Goal: Task Accomplishment & Management: Complete application form

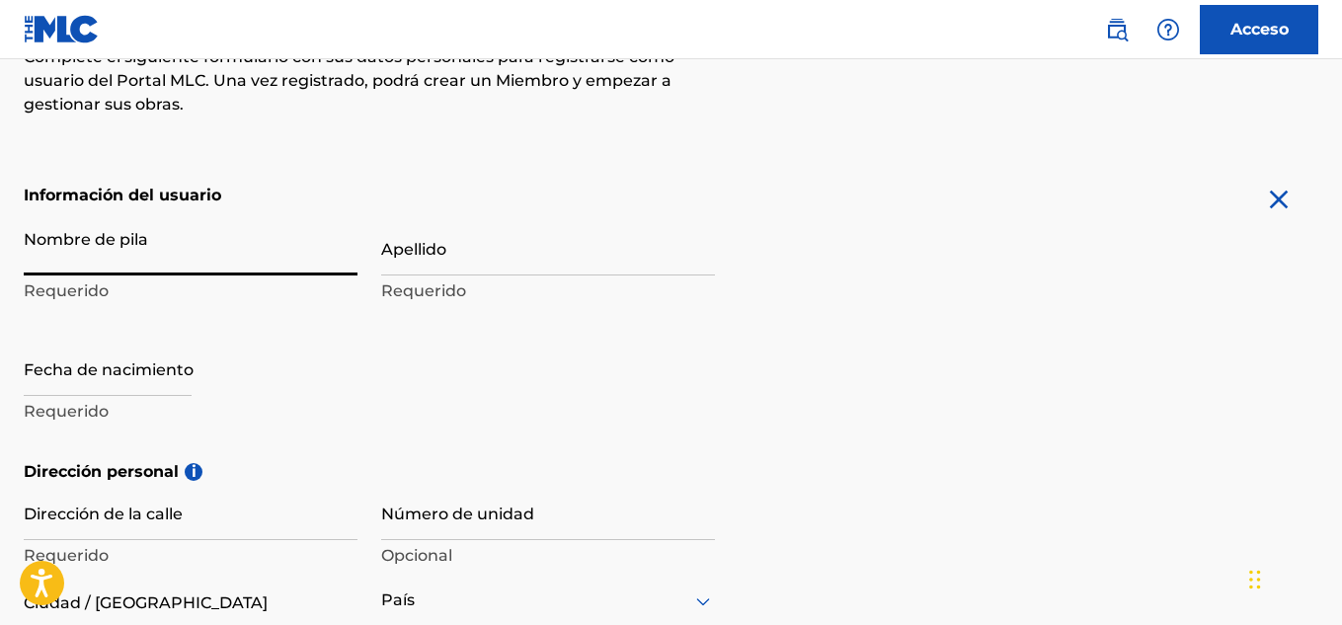
click at [191, 259] on input "Nombre de pila" at bounding box center [191, 247] width 334 height 56
type input "[PERSON_NAME]"
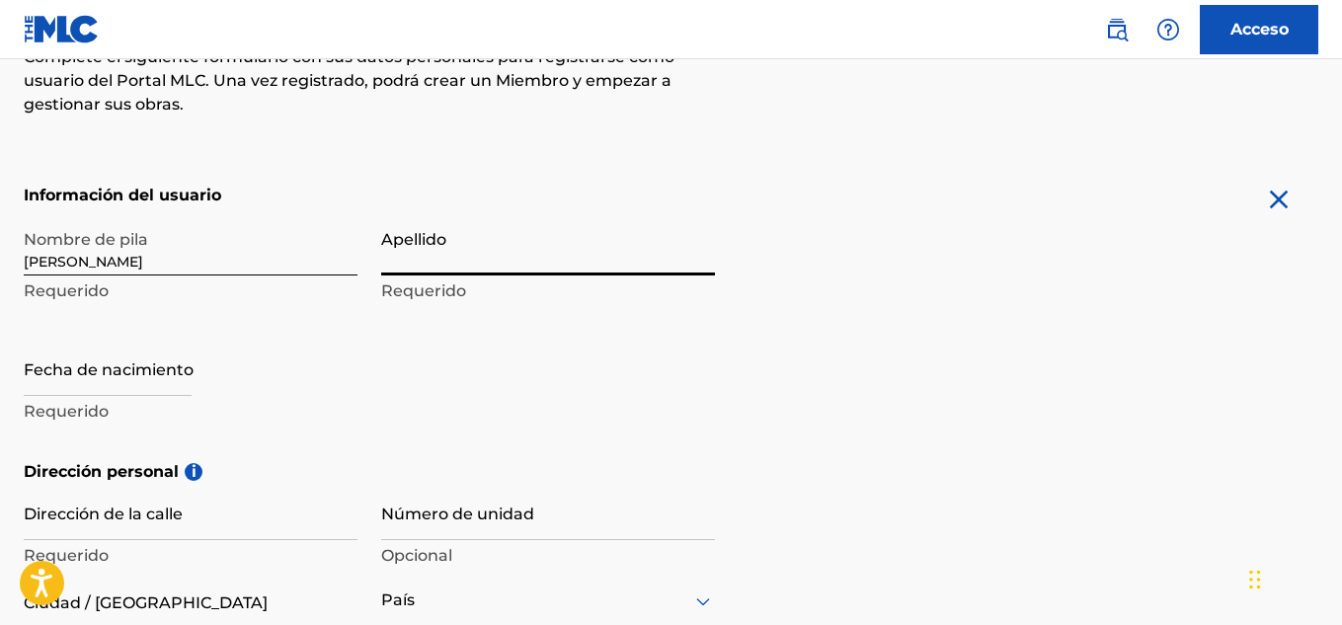
click at [520, 261] on input "Apellido" at bounding box center [548, 247] width 334 height 56
type input "[PERSON_NAME]"
click at [134, 376] on input "text" at bounding box center [108, 368] width 168 height 56
select select "8"
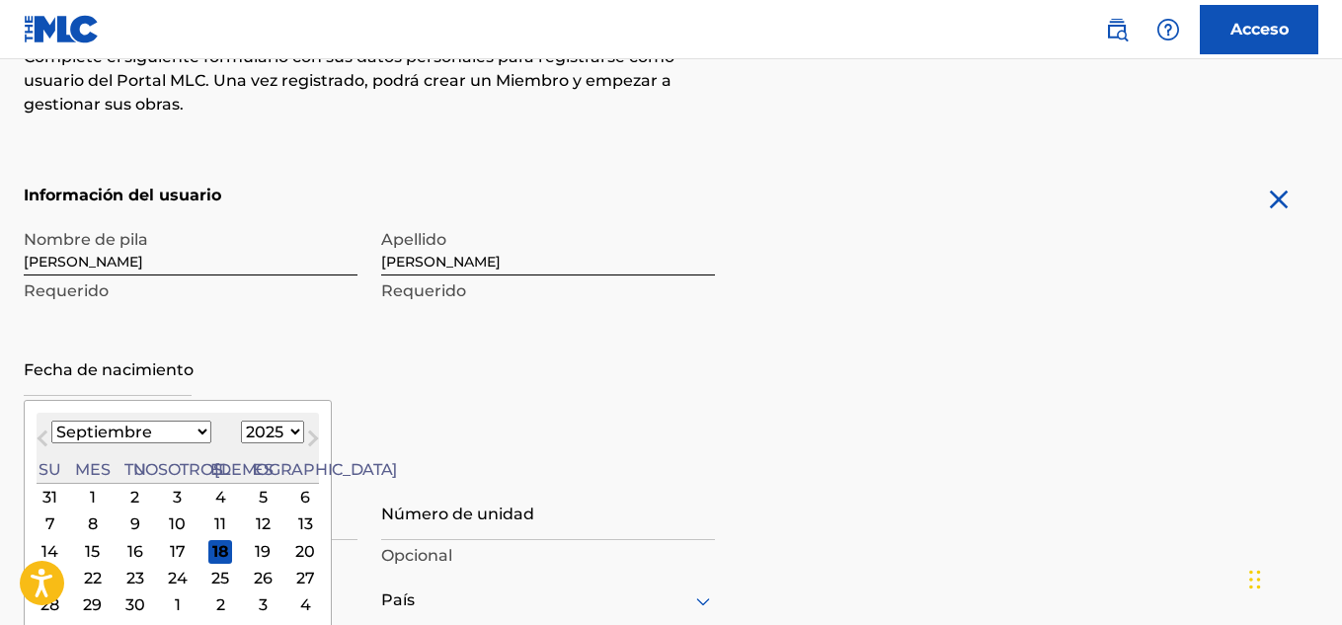
click at [241, 436] on select "1899 1900 1901 1902 1903 1904 1905 1906 1907 1908 1909 1910 1911 1912 1913 1914…" at bounding box center [272, 432] width 63 height 23
select select "1979"
click at [241, 421] on select "1899 1900 1901 1902 1903 1904 1905 1906 1907 1908 1909 1910 1911 1912 1913 1914…" at bounding box center [272, 432] width 63 height 23
click at [152, 438] on select "Enero Febrero Marzo Abril Puede Junio [PERSON_NAME] Septiembre Octubre Noviembr…" at bounding box center [131, 432] width 160 height 23
select select "0"
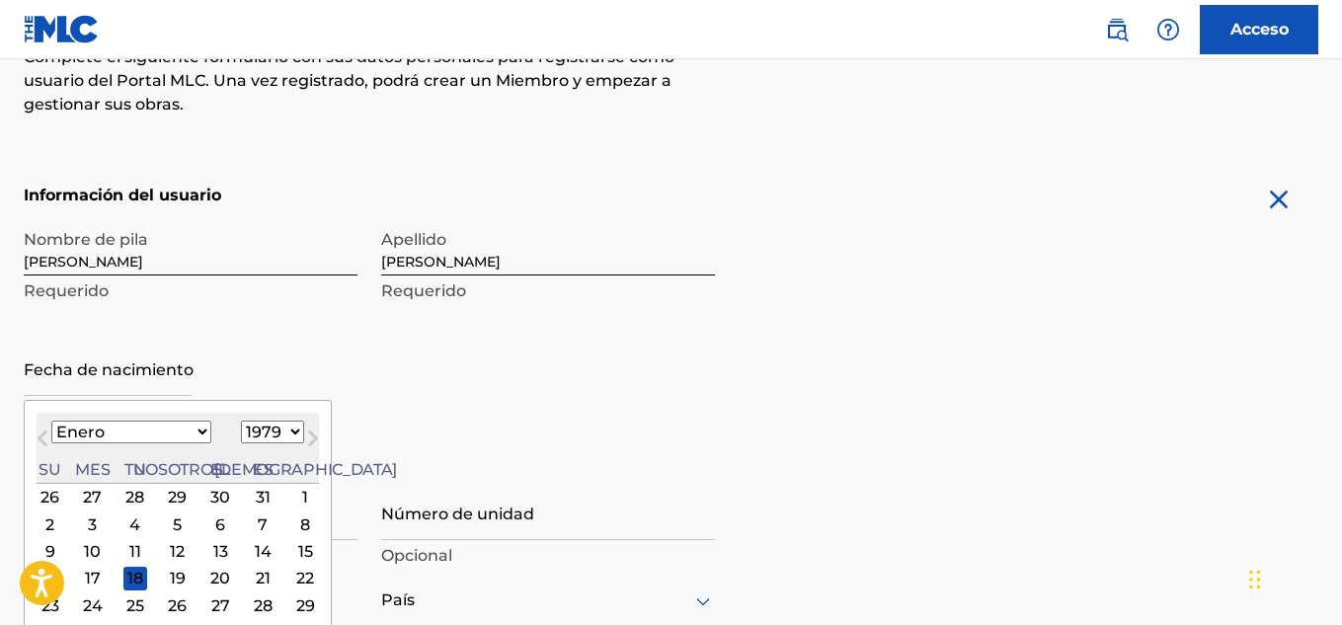
click at [51, 421] on select "Enero Febrero Marzo Abril Puede Junio [PERSON_NAME] Septiembre Octubre Noviembr…" at bounding box center [131, 432] width 160 height 23
click at [123, 602] on div "30" at bounding box center [135, 605] width 24 height 24
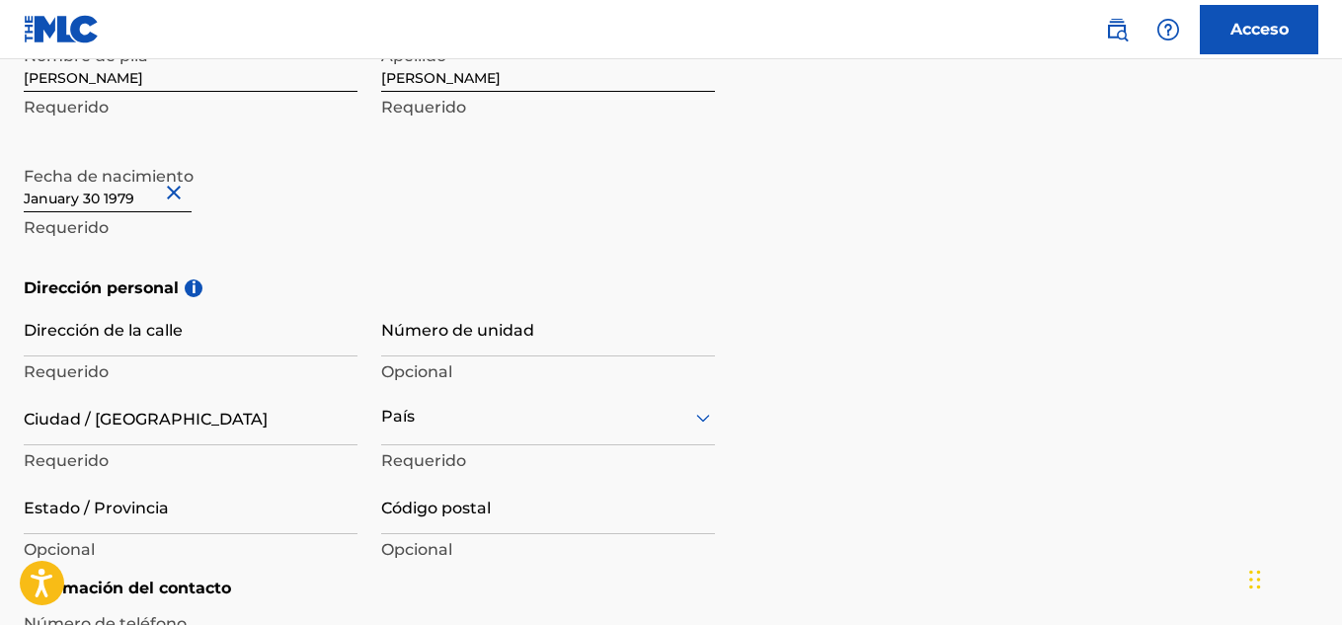
scroll to position [512, 0]
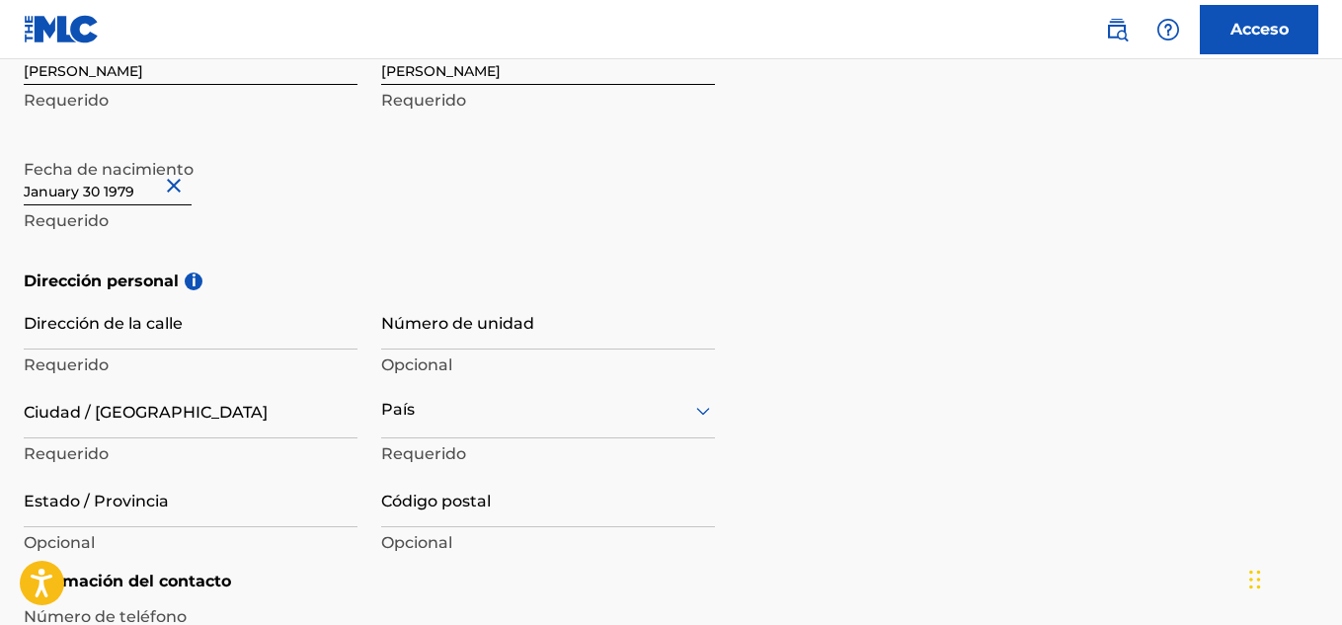
click at [160, 342] on input "Dirección de la calle" at bounding box center [191, 321] width 334 height 56
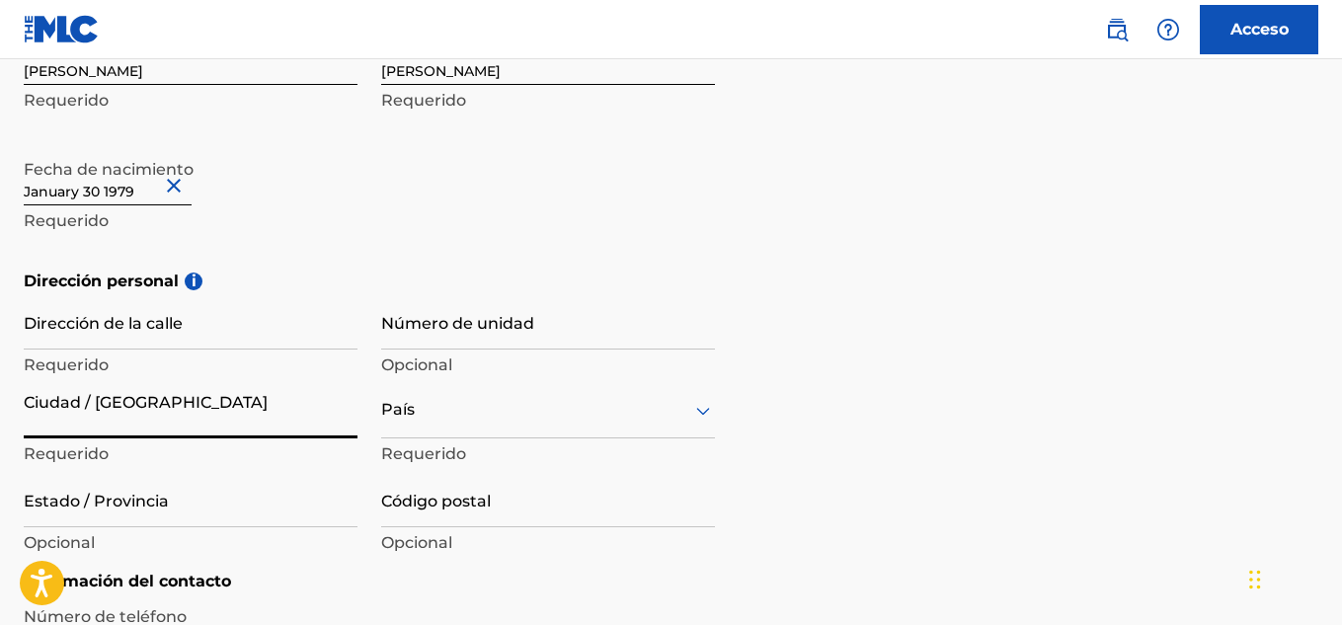
click at [125, 428] on input "Ciudad / [GEOGRAPHIC_DATA]" at bounding box center [191, 410] width 334 height 56
type input "[GEOGRAPHIC_DATA]"
click at [488, 429] on div "País" at bounding box center [548, 410] width 334 height 56
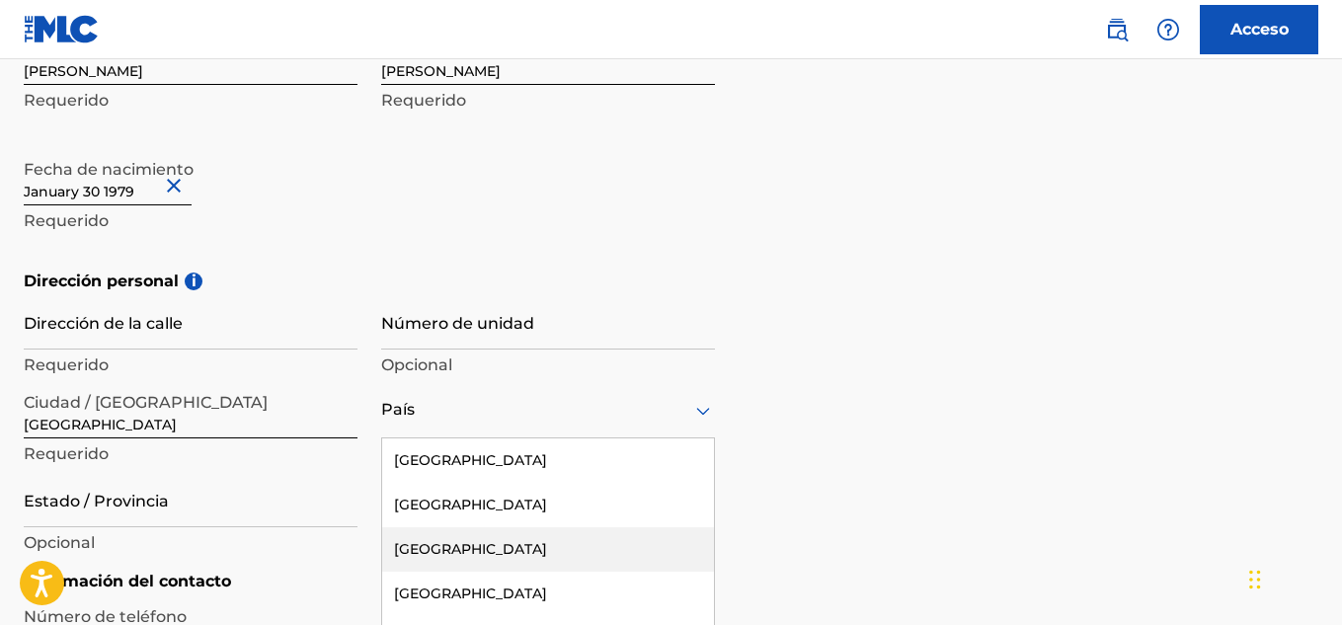
scroll to position [622, 0]
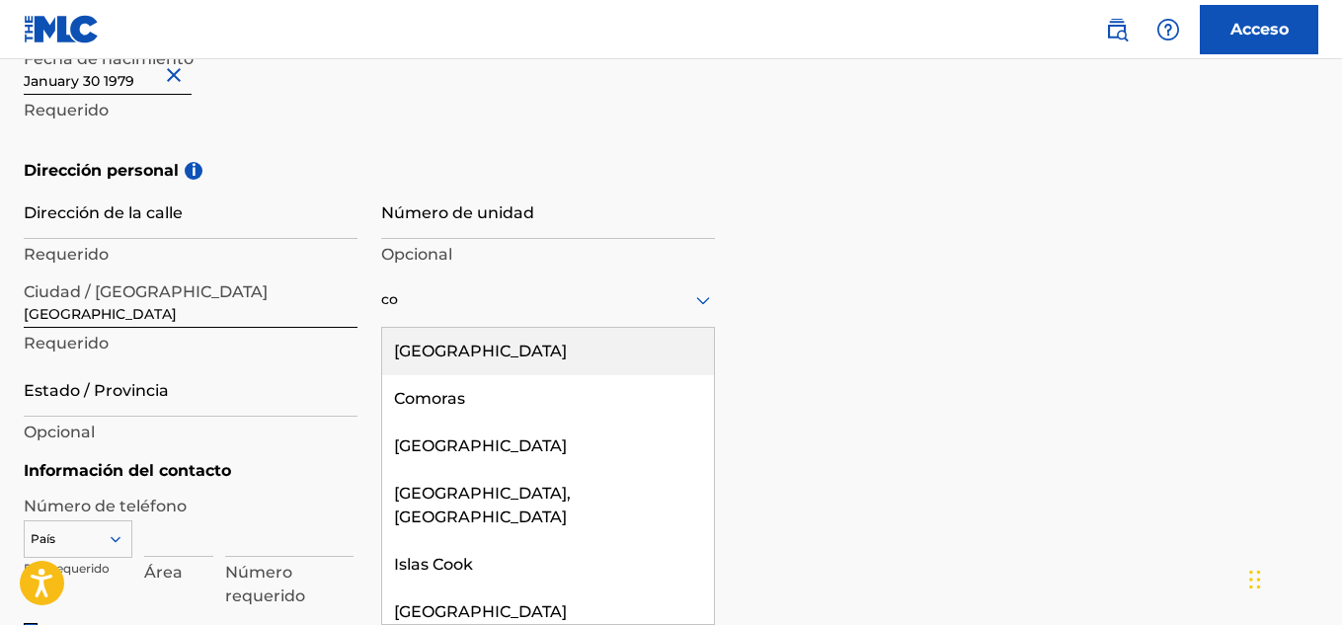
type input "col"
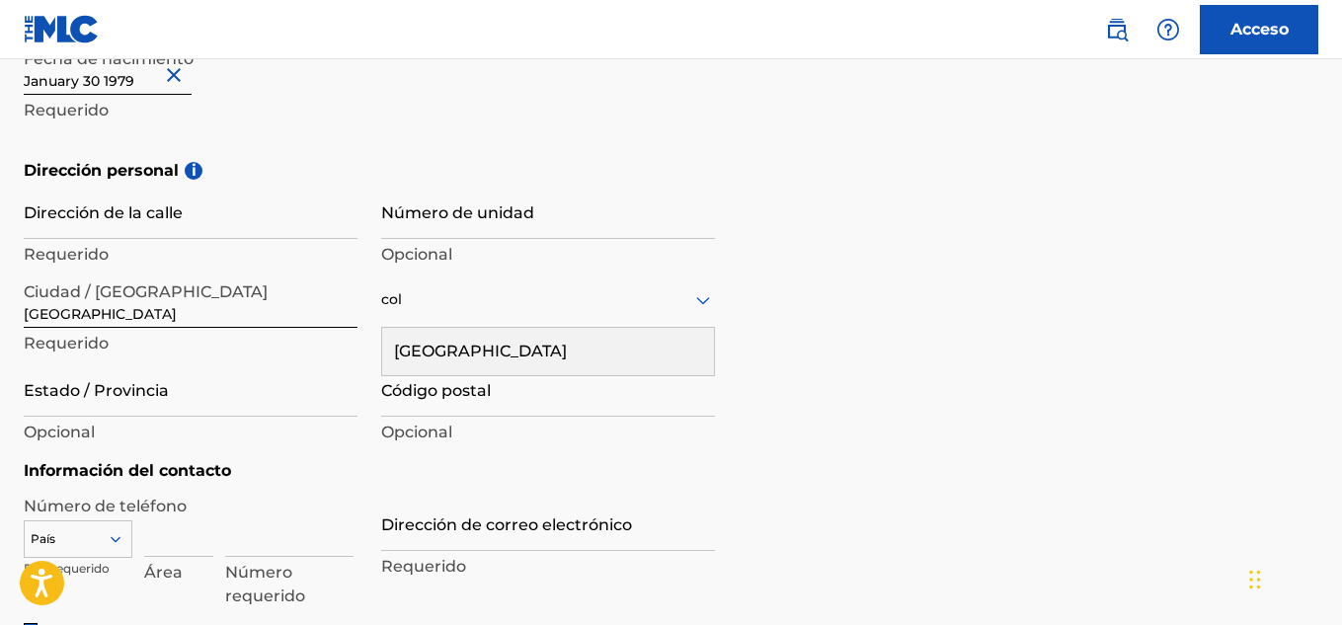
click at [476, 349] on div "[GEOGRAPHIC_DATA]" at bounding box center [548, 351] width 332 height 47
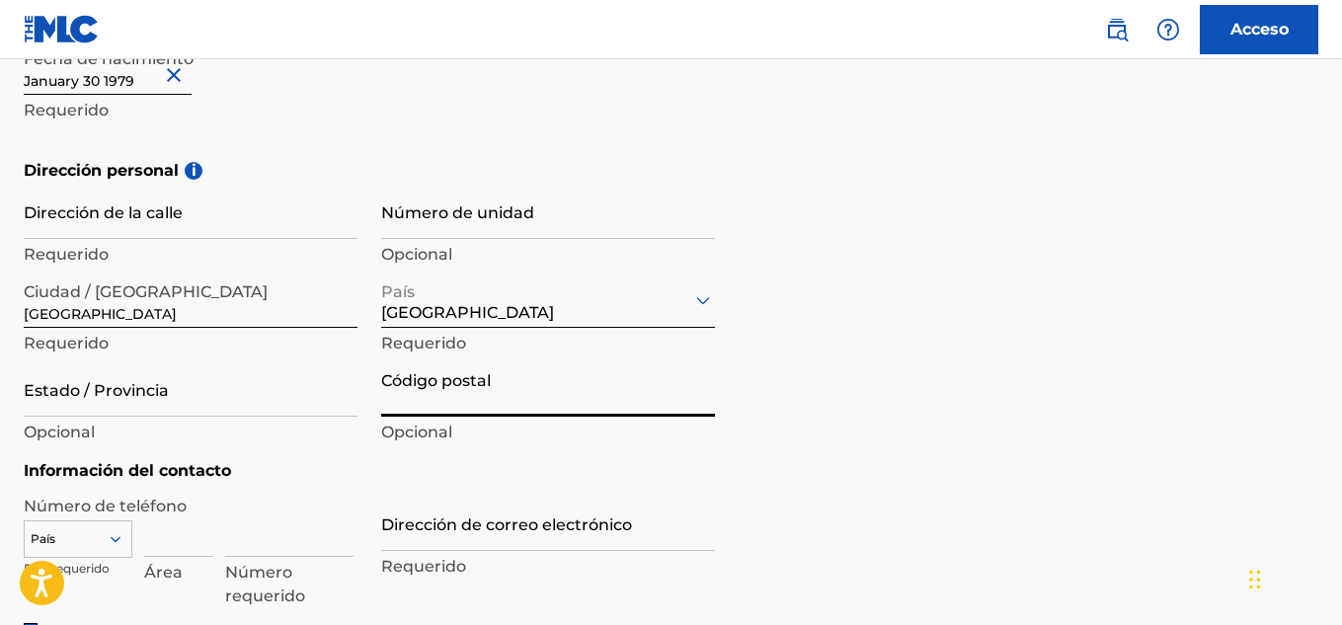
click at [446, 395] on input "Código postal" at bounding box center [548, 388] width 334 height 56
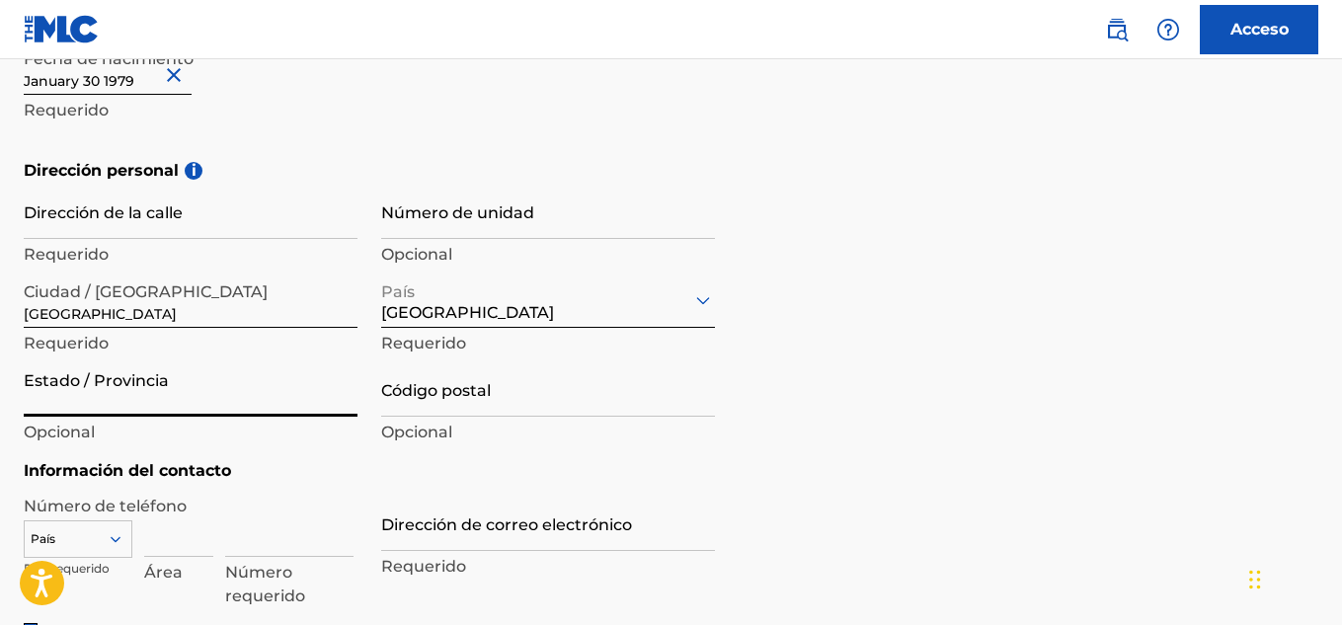
click at [126, 400] on input "Estado / Provincia" at bounding box center [191, 388] width 334 height 56
type input "[GEOGRAPHIC_DATA]"
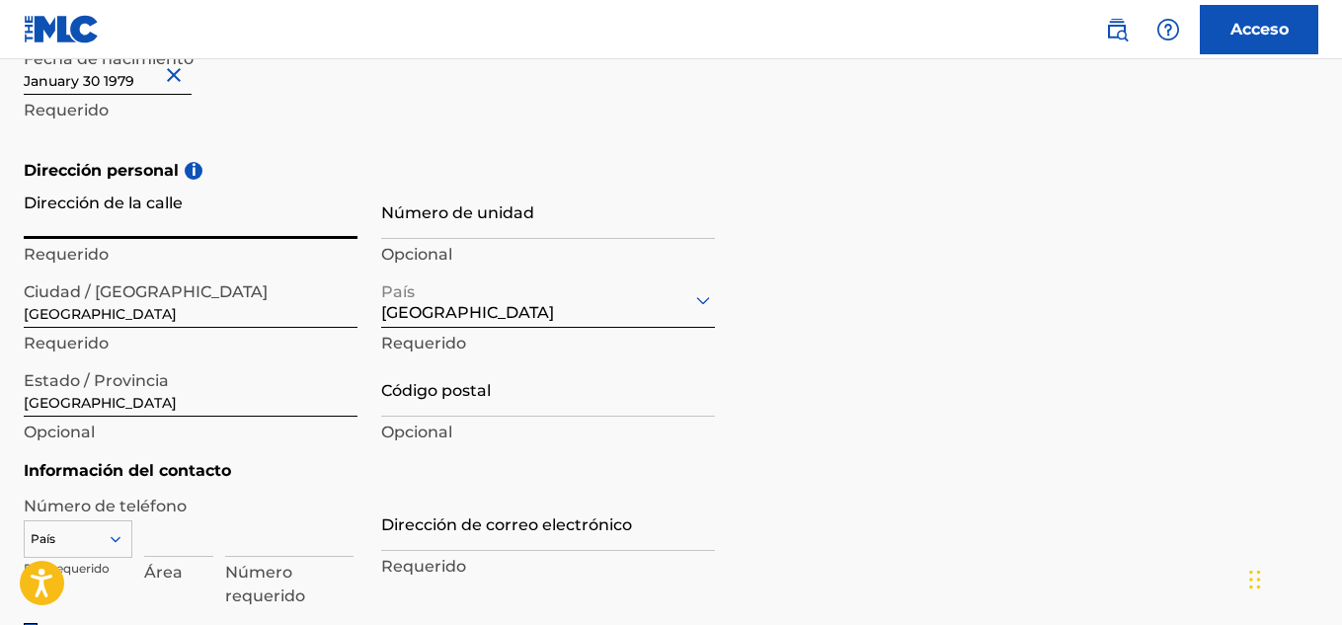
click at [115, 210] on input "Dirección de la calle" at bounding box center [191, 211] width 334 height 56
type input "Consolata"
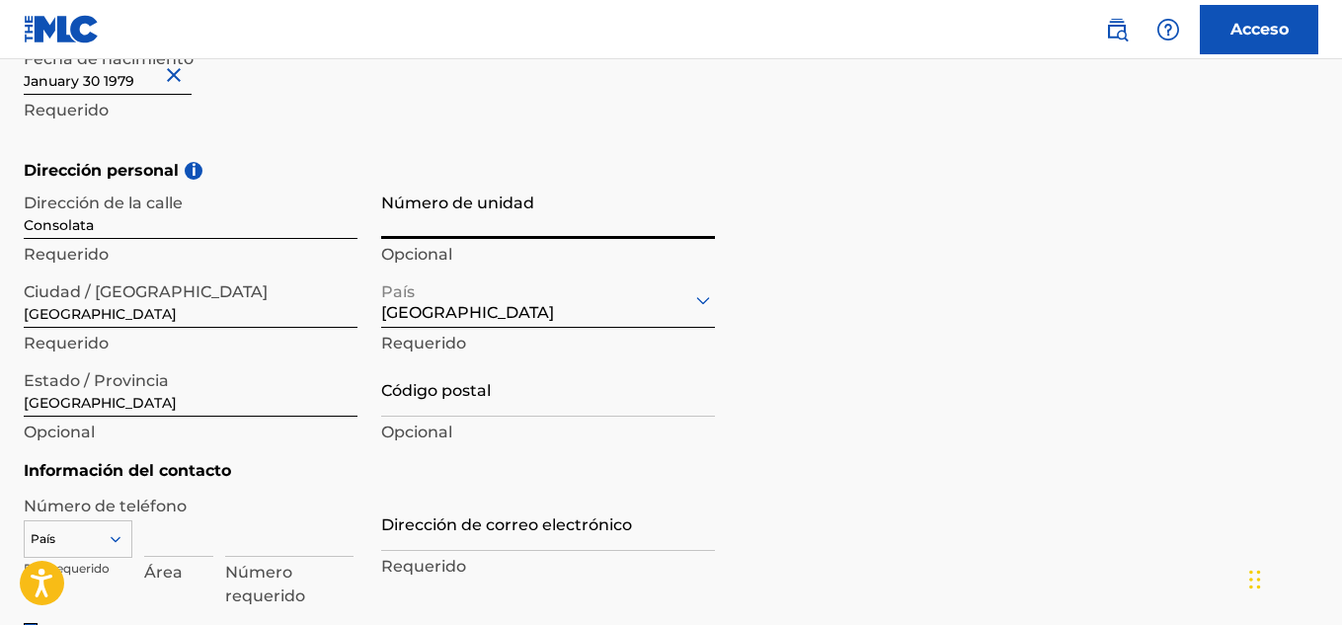
click at [430, 227] on input "Número de unidad" at bounding box center [548, 211] width 334 height 56
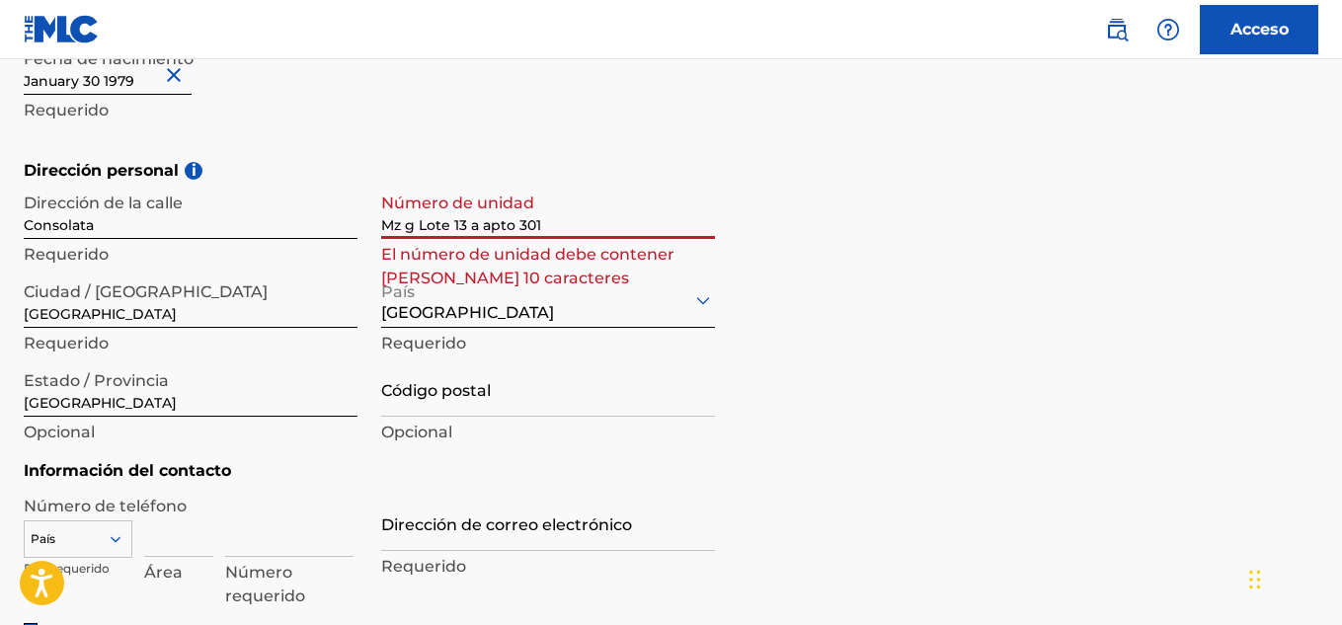
drag, startPoint x: 477, startPoint y: 224, endPoint x: 382, endPoint y: 222, distance: 94.8
click at [382, 222] on input "Mz g Lote 13 a apto 301" at bounding box center [548, 211] width 334 height 56
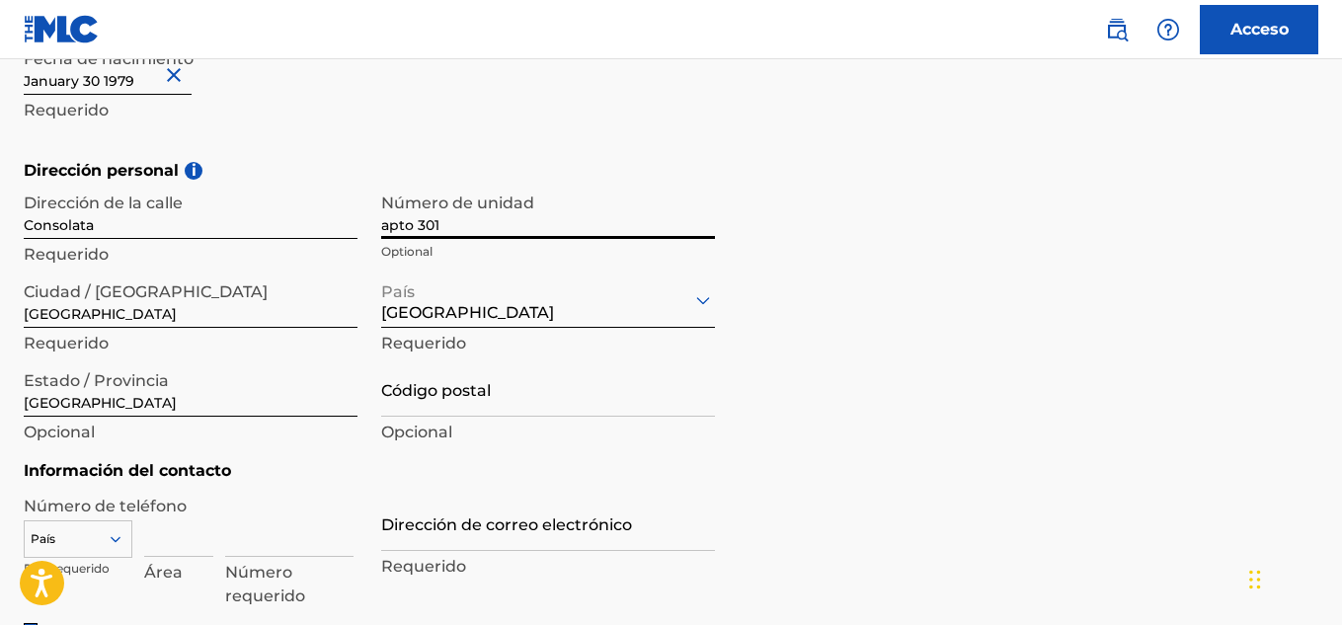
type input "apto 301"
click at [144, 229] on input "Consolata" at bounding box center [191, 211] width 334 height 56
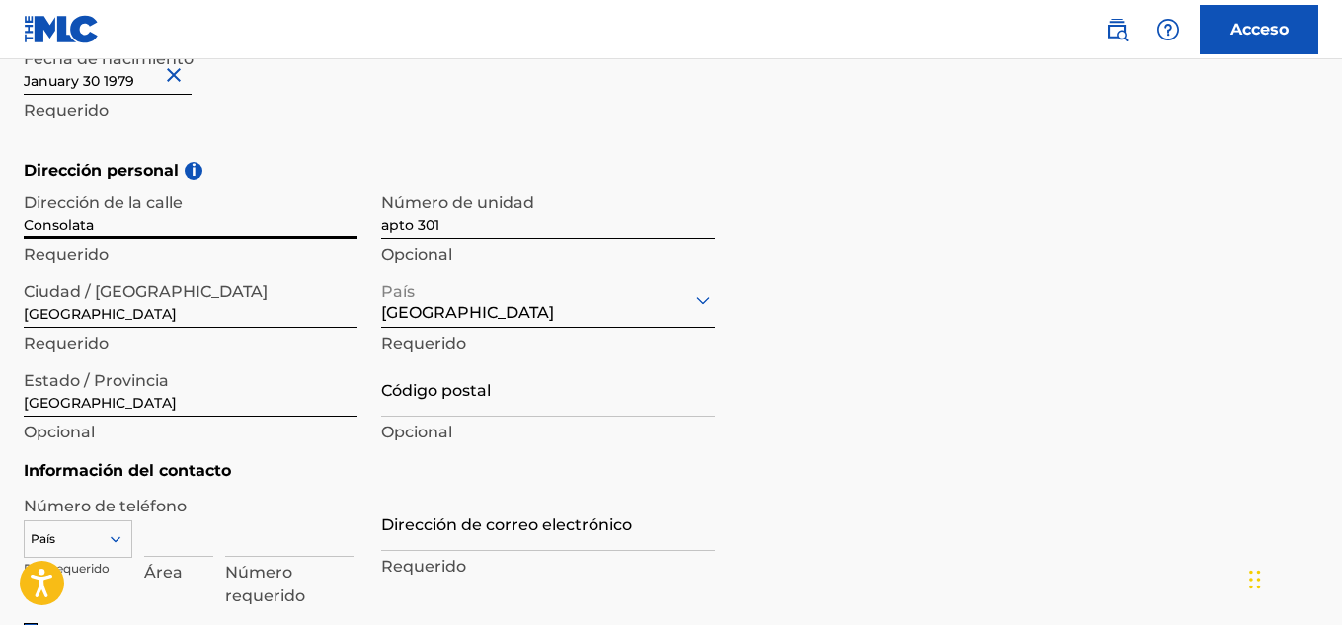
paste input "Mz g Lote 13 a"
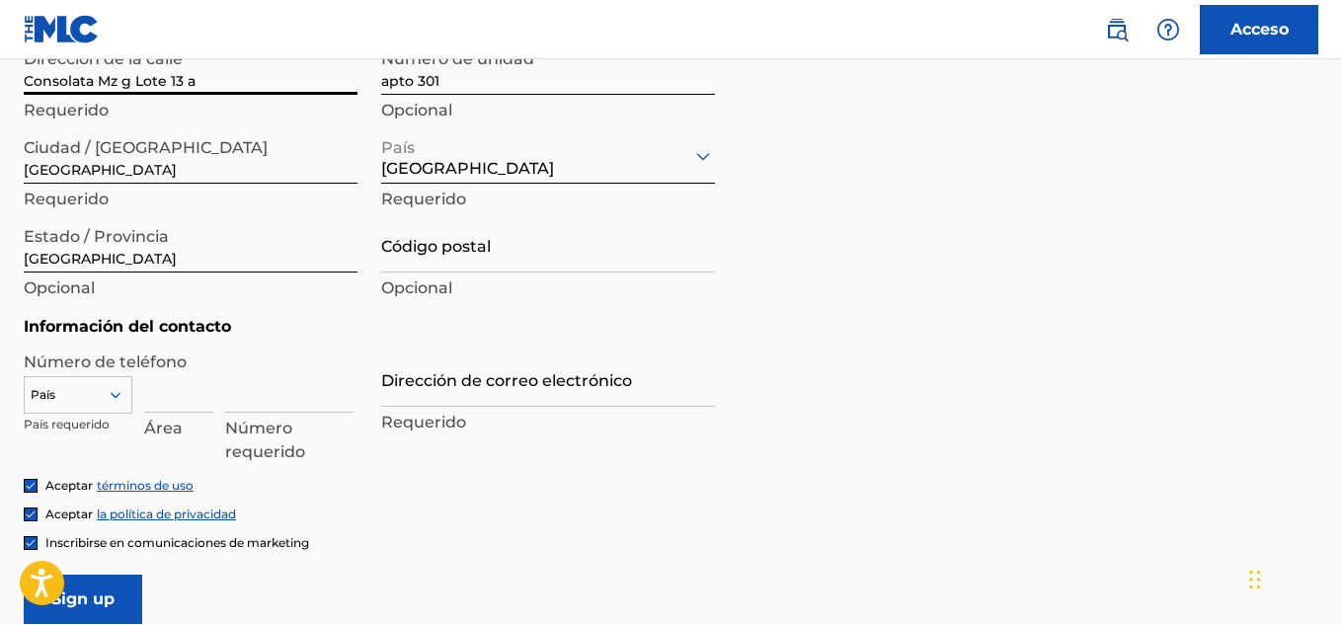
scroll to position [769, 0]
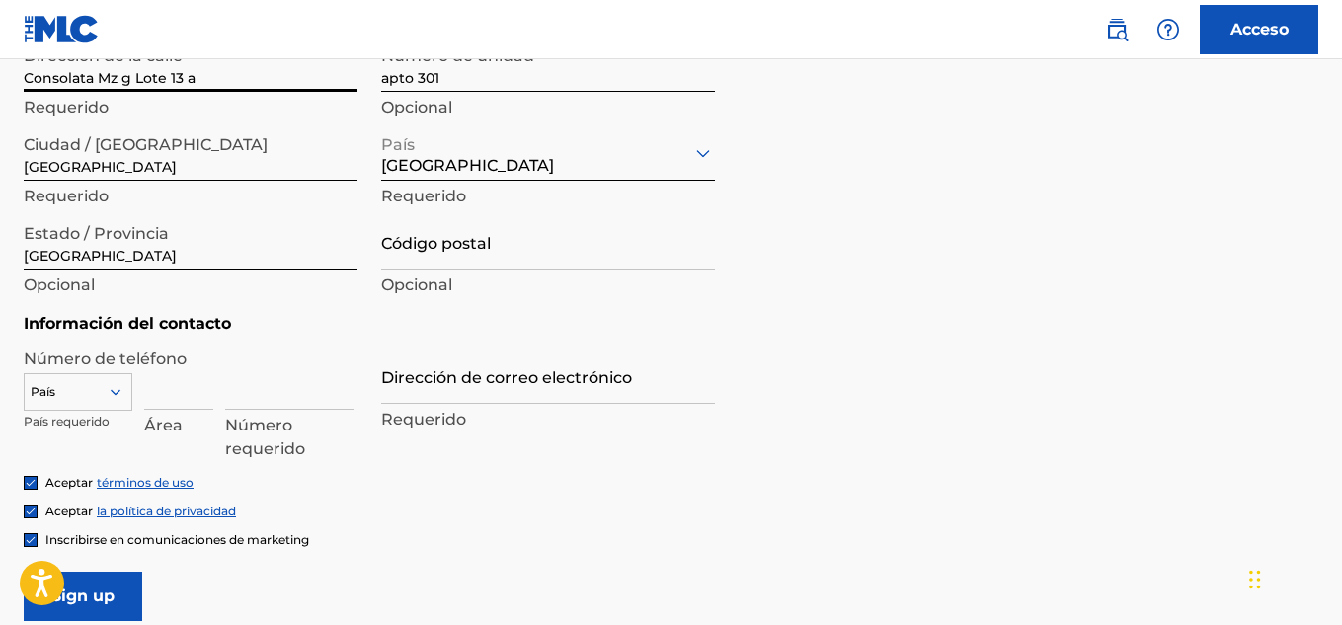
type input "Consolata Mz g Lote 13 a"
click at [118, 394] on div "País" at bounding box center [78, 388] width 109 height 30
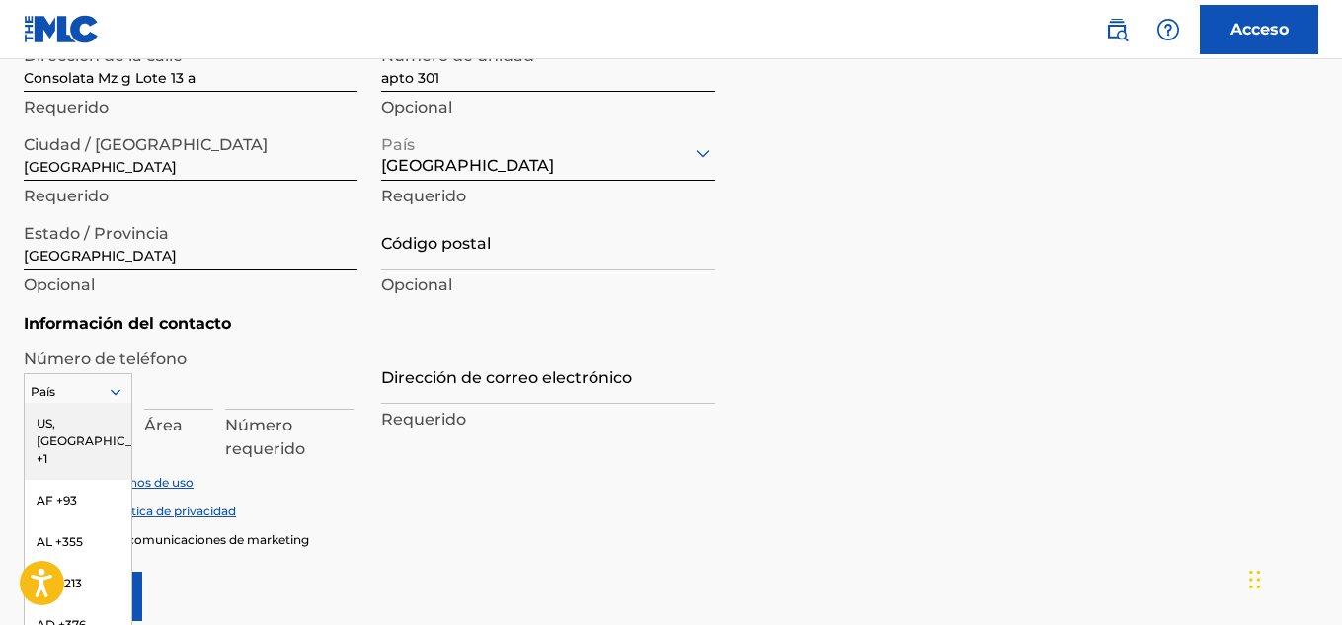
scroll to position [844, 0]
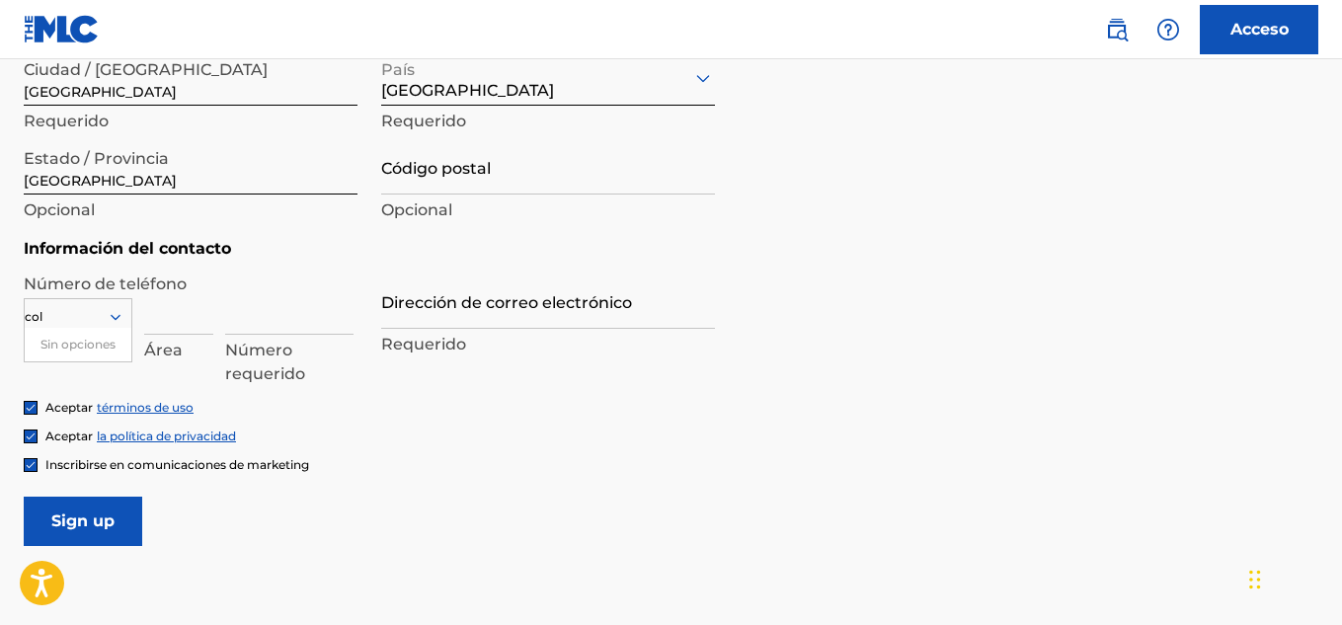
type input "co"
click at [79, 353] on div "CO +57" at bounding box center [78, 348] width 107 height 41
click at [234, 317] on input at bounding box center [289, 306] width 128 height 56
click at [178, 319] on input at bounding box center [178, 306] width 69 height 56
type input "301"
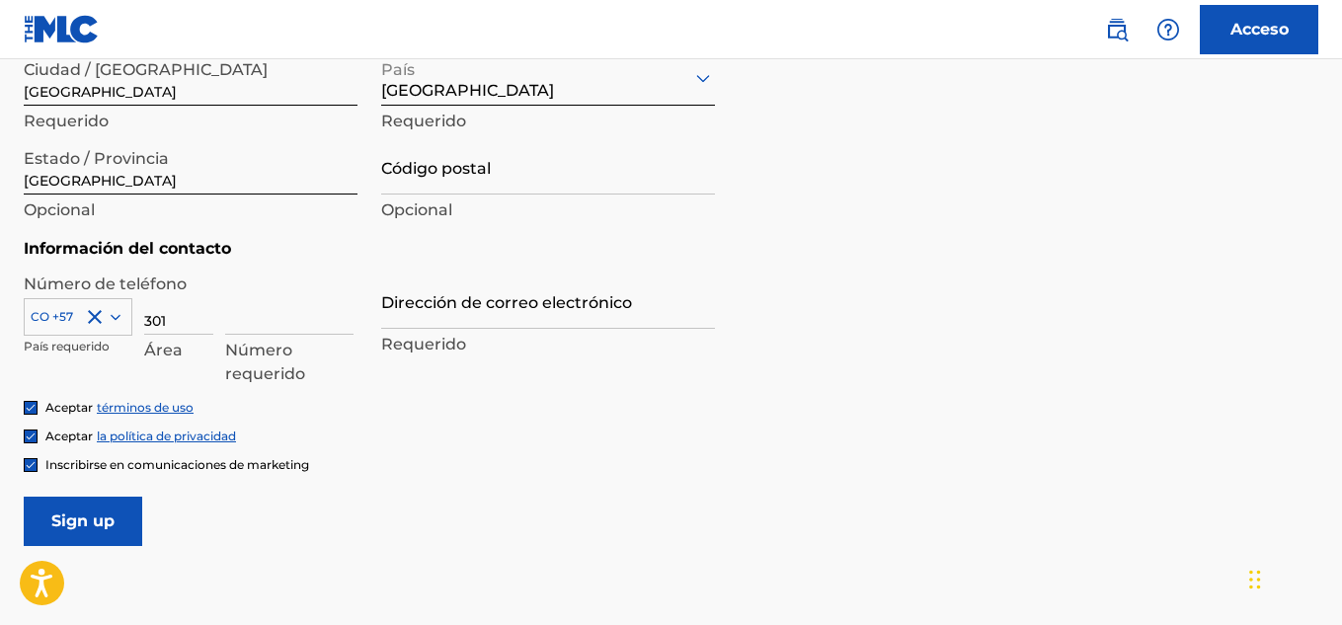
click at [232, 321] on input at bounding box center [289, 306] width 128 height 56
type input "5799012"
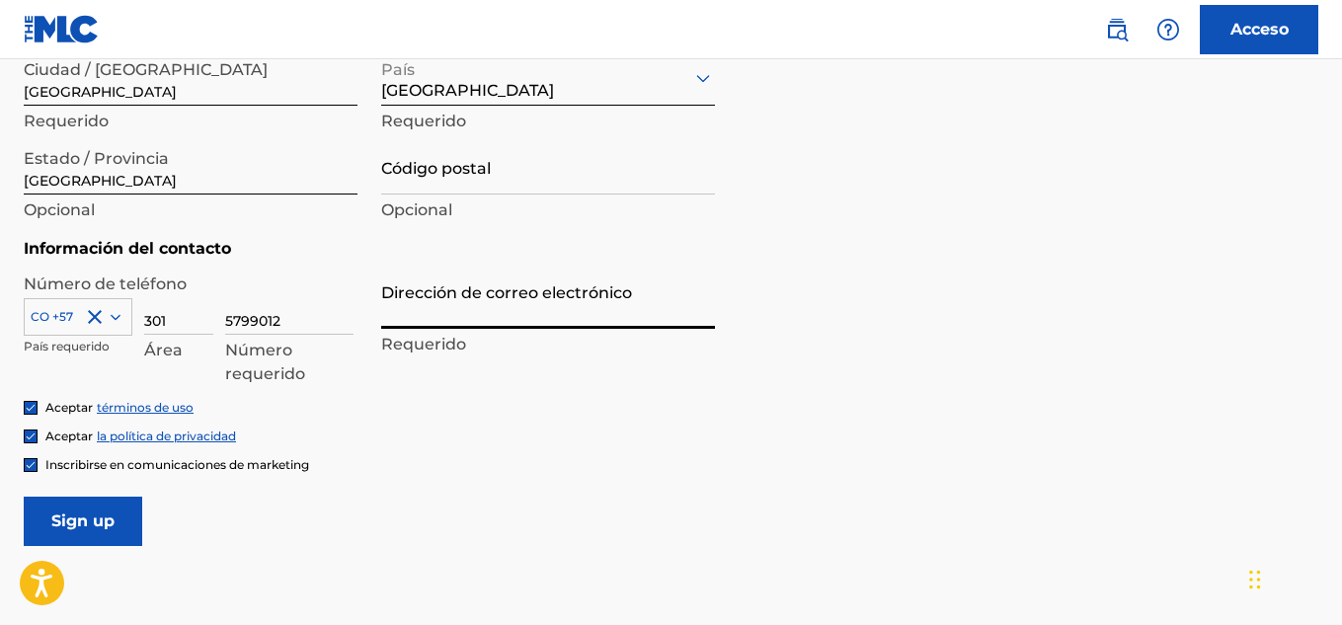
click at [407, 321] on input "Dirección de correo electrónico" at bounding box center [548, 301] width 334 height 56
type input "[EMAIL_ADDRESS][DOMAIN_NAME]"
click at [83, 526] on input "Inscribirse" at bounding box center [83, 521] width 118 height 49
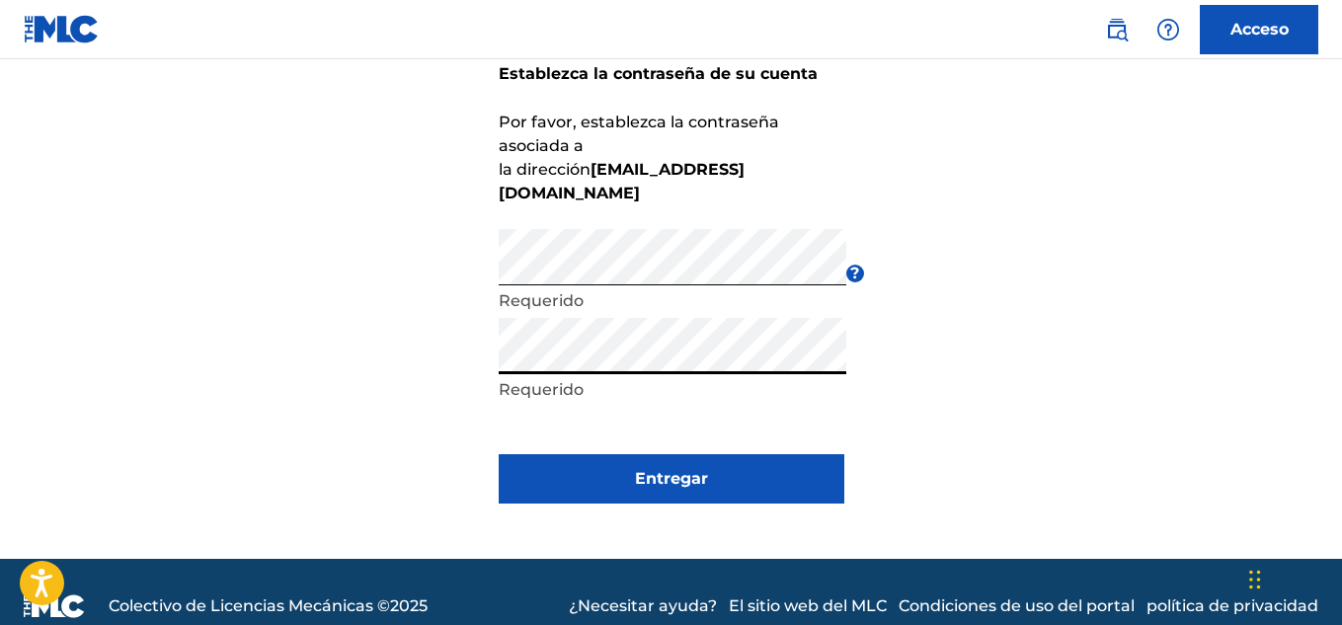
scroll to position [148, 0]
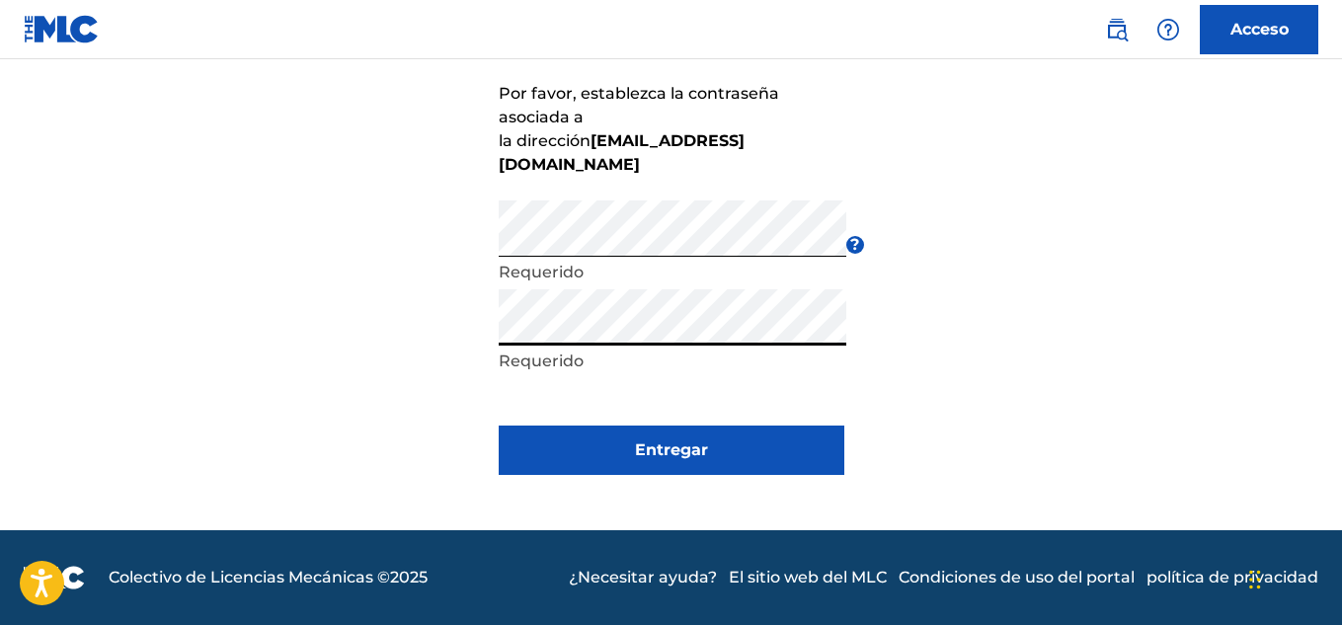
click at [719, 456] on button "Entregar" at bounding box center [672, 450] width 346 height 49
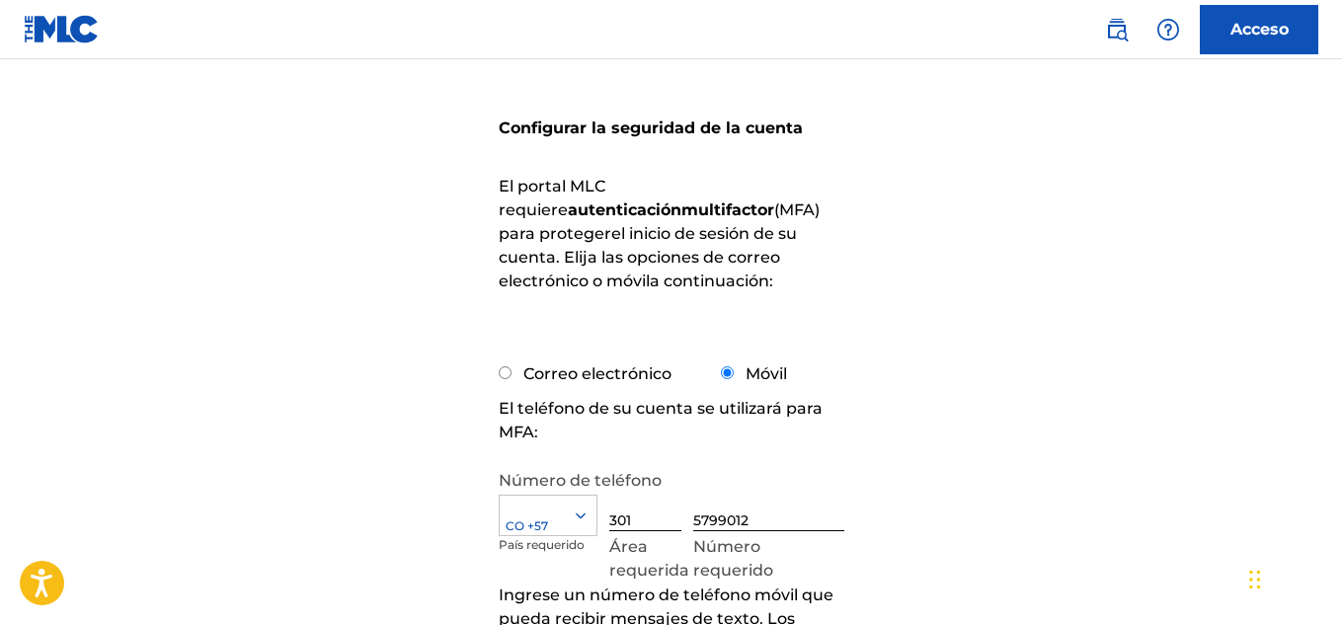
scroll to position [155, 0]
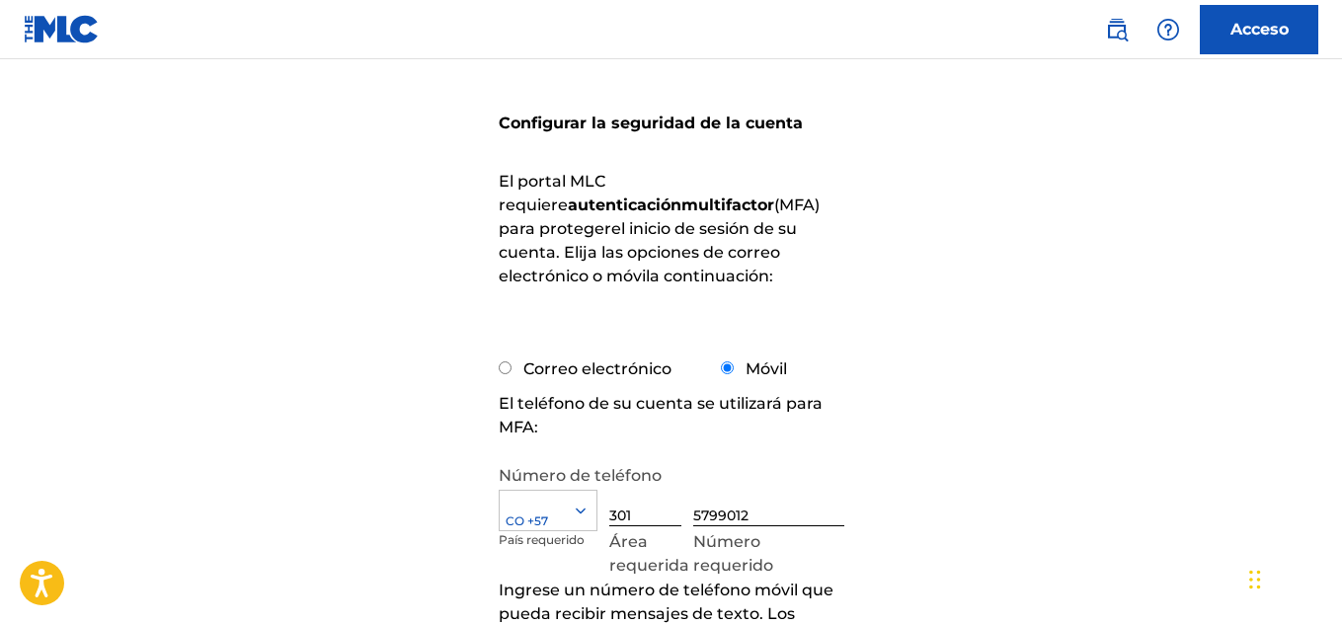
click at [499, 365] on input "Correo electrónico" at bounding box center [505, 367] width 13 height 13
radio input "true"
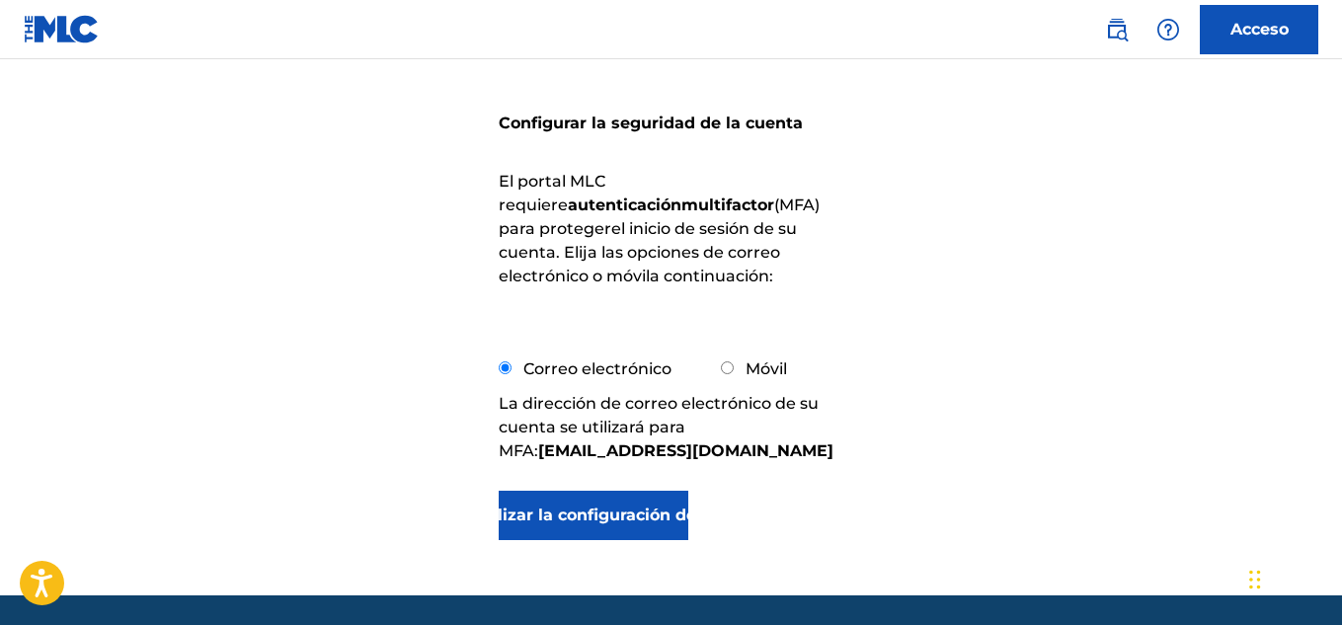
click at [726, 368] on input "Móvil" at bounding box center [727, 367] width 13 height 13
radio input "true"
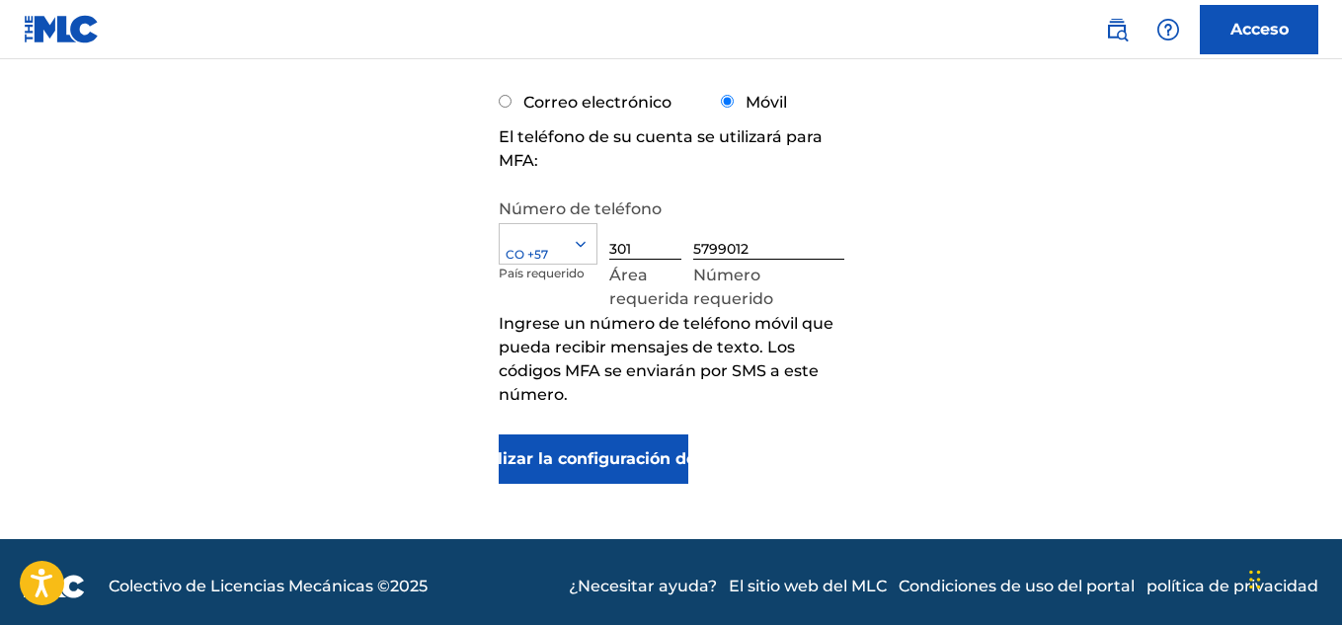
scroll to position [424, 0]
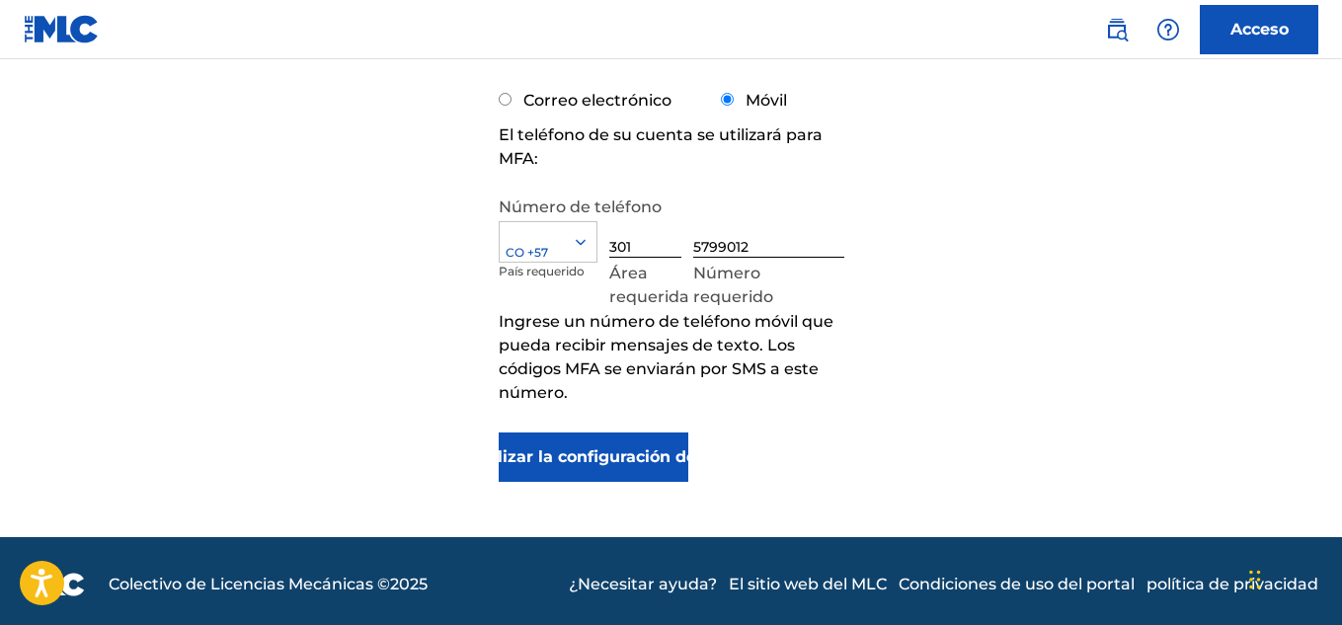
click at [506, 103] on input "Correo electrónico" at bounding box center [505, 99] width 13 height 13
radio input "true"
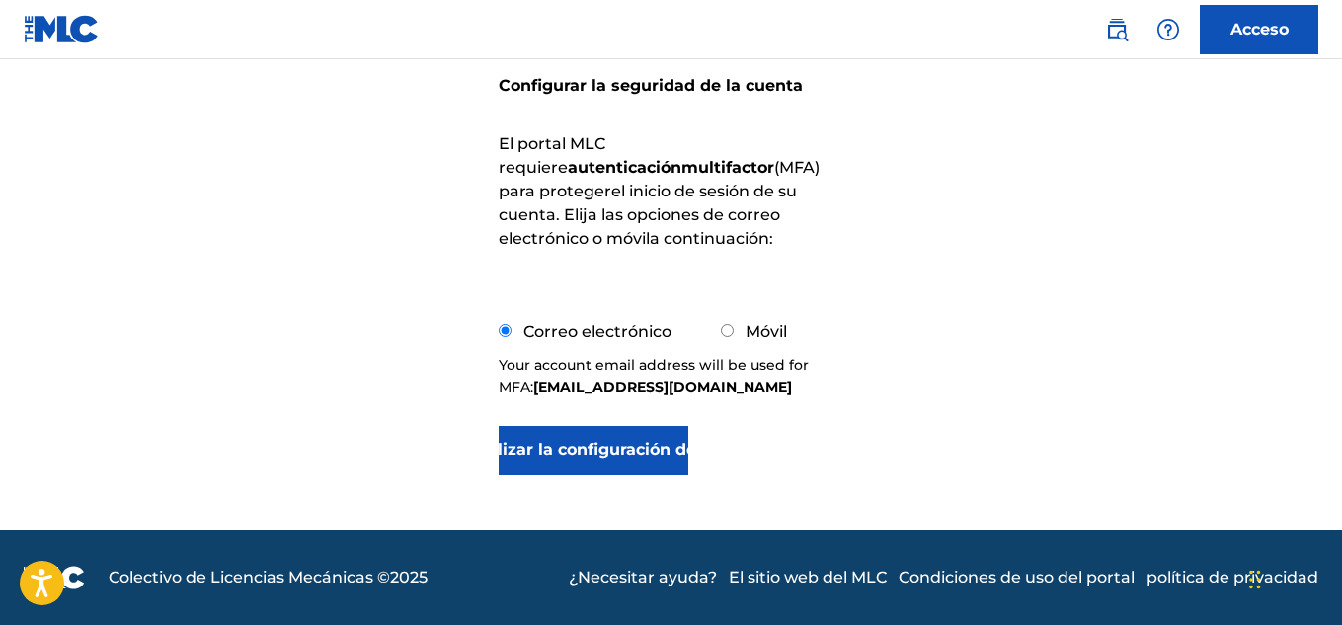
scroll to position [220, 0]
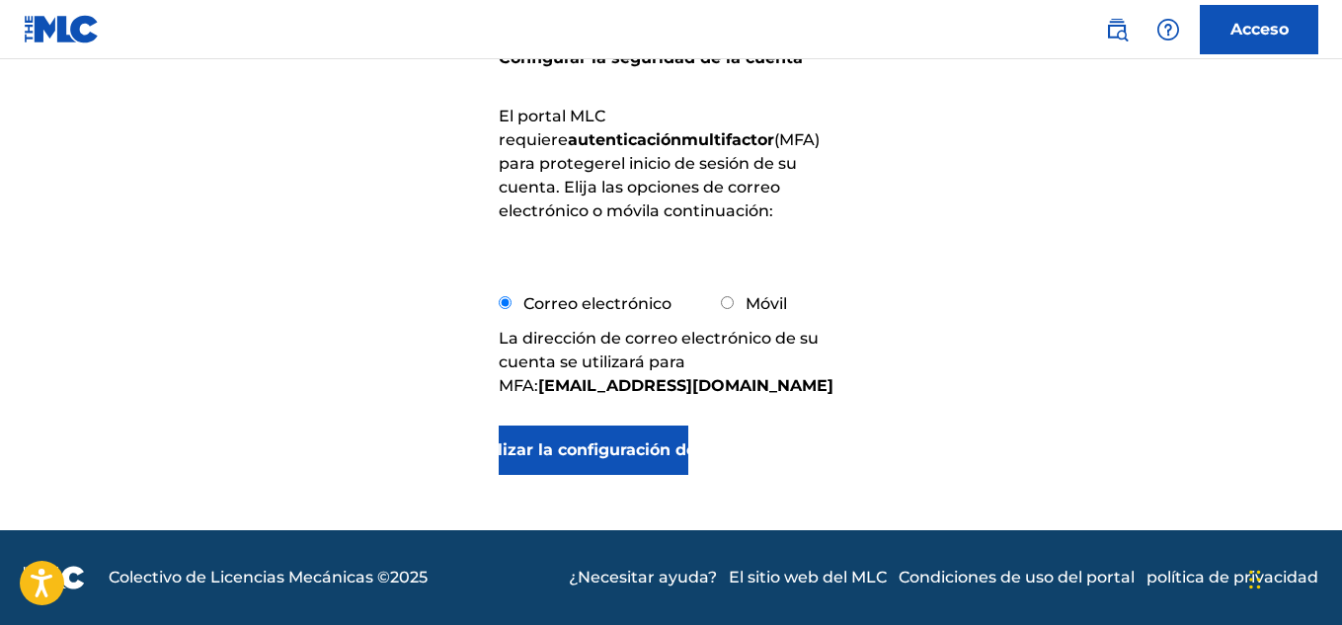
click at [607, 454] on font "Actualizar la configuración de MFA" at bounding box center [593, 449] width 288 height 19
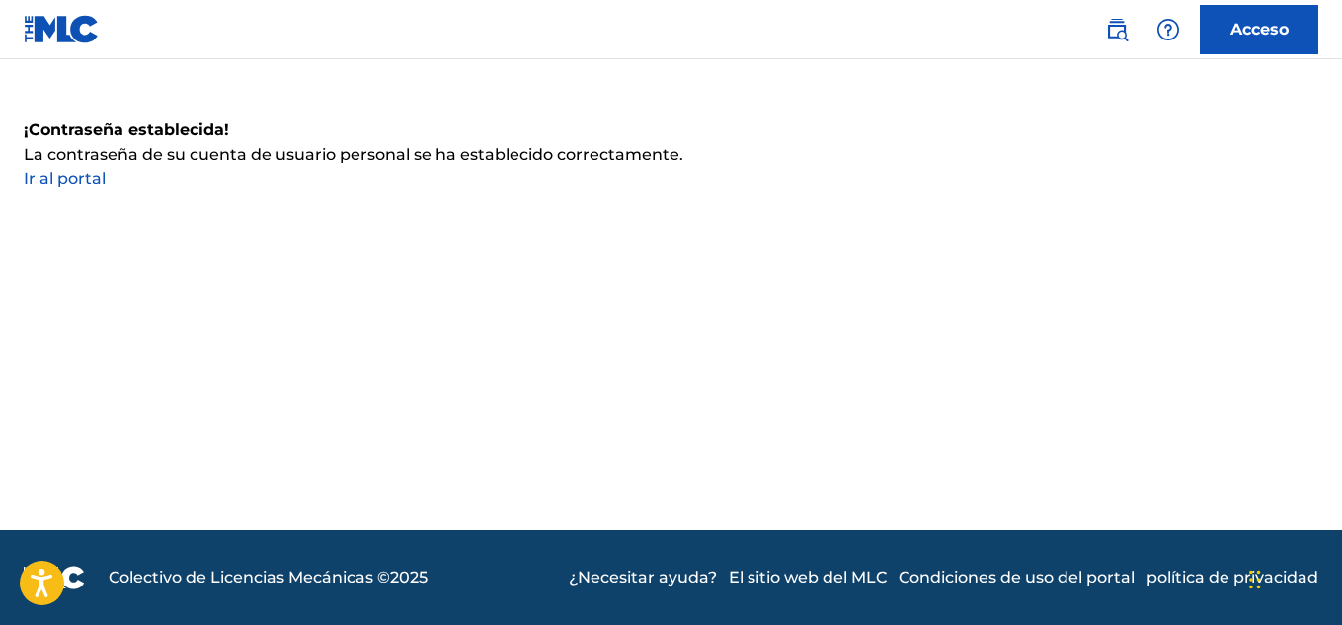
click at [74, 172] on font "Ir al portal" at bounding box center [65, 178] width 82 height 19
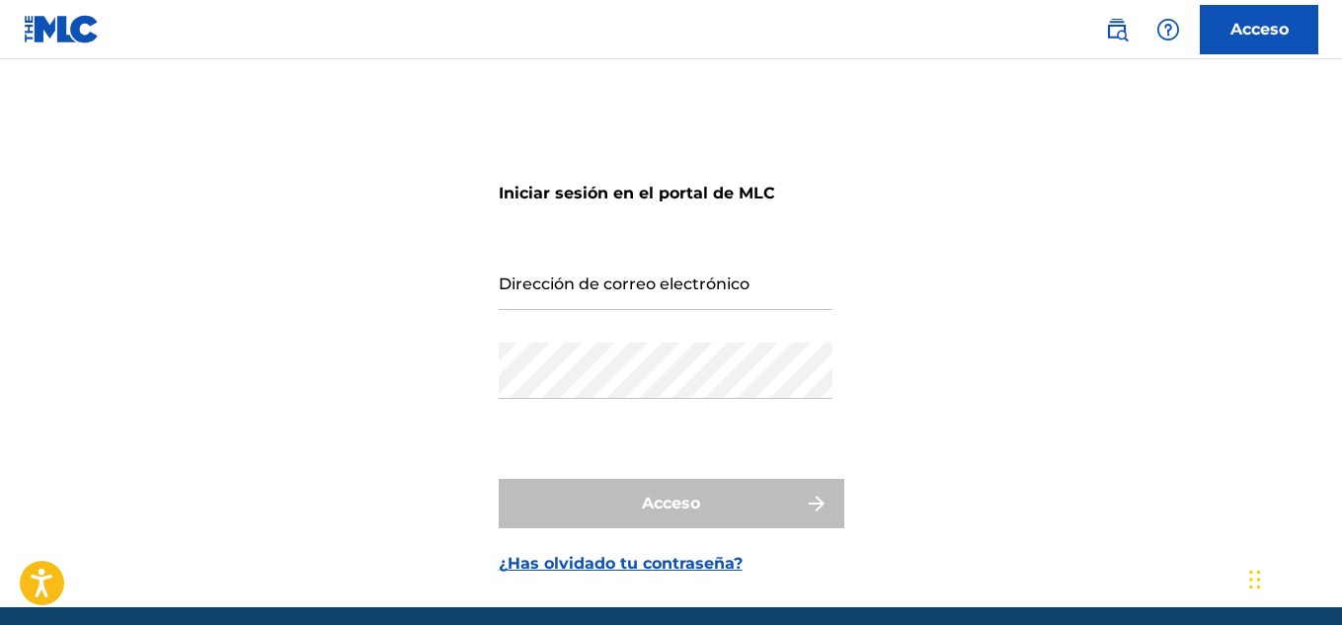
click at [717, 293] on input "Dirección de correo electrónico" at bounding box center [666, 282] width 334 height 56
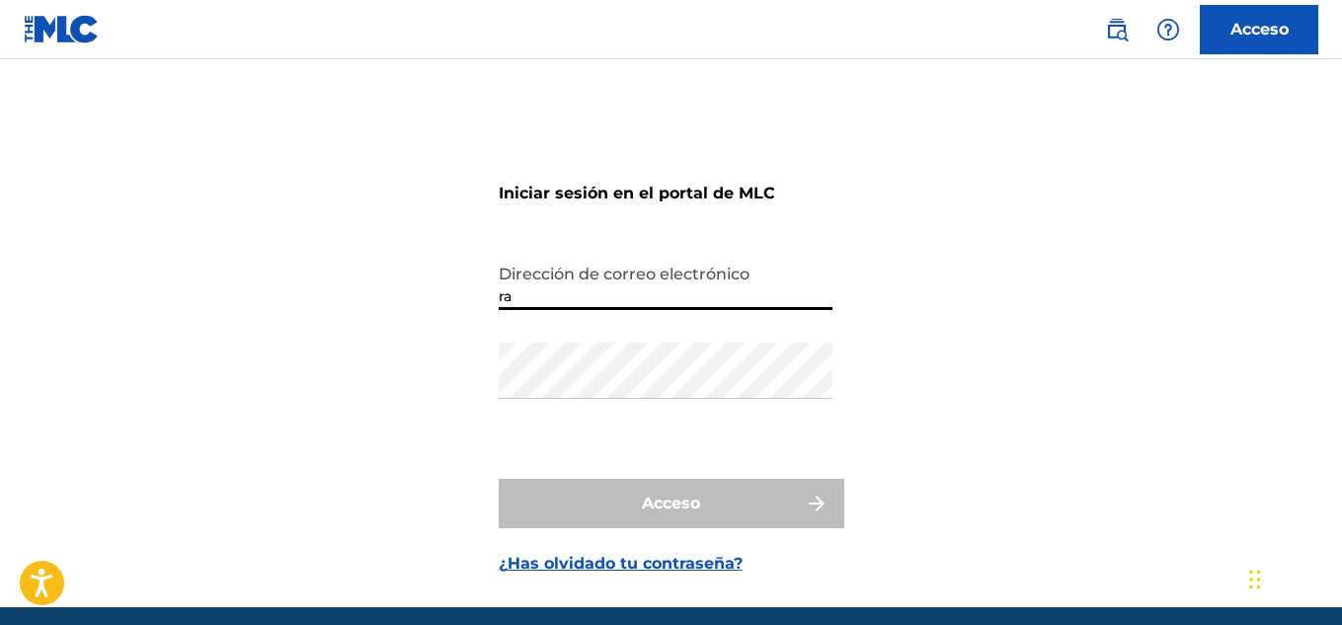
type input "[EMAIL_ADDRESS][DOMAIN_NAME]"
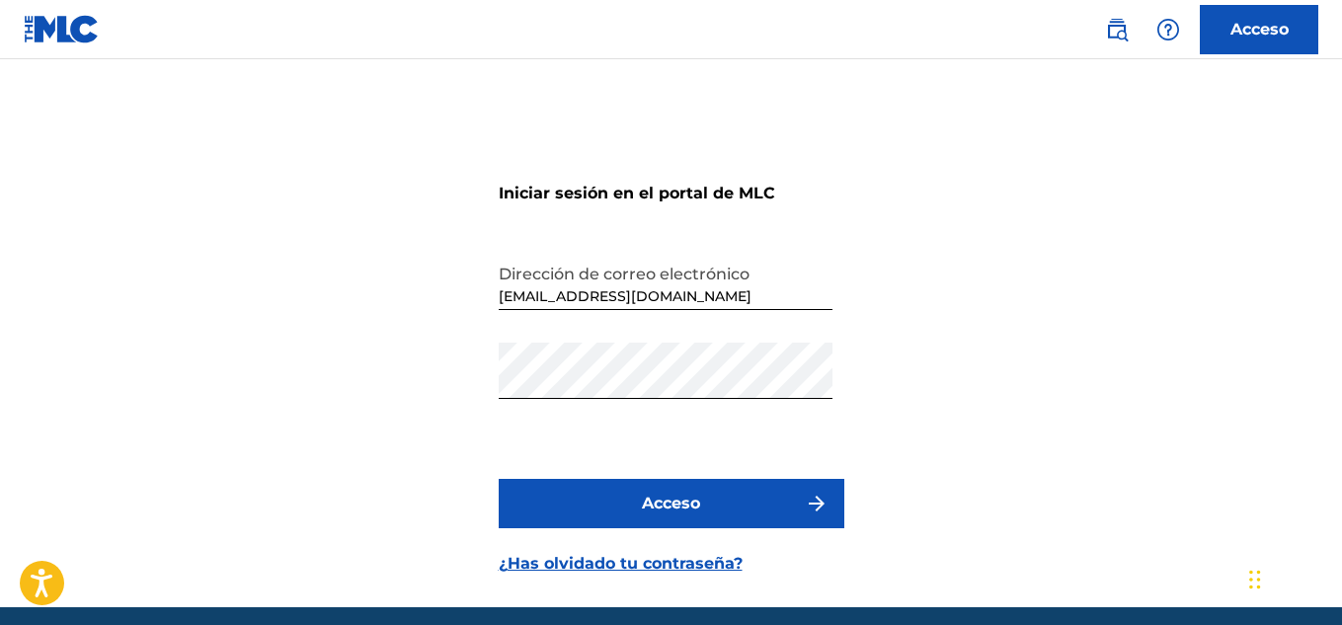
click at [660, 497] on font "Acceso" at bounding box center [671, 503] width 58 height 19
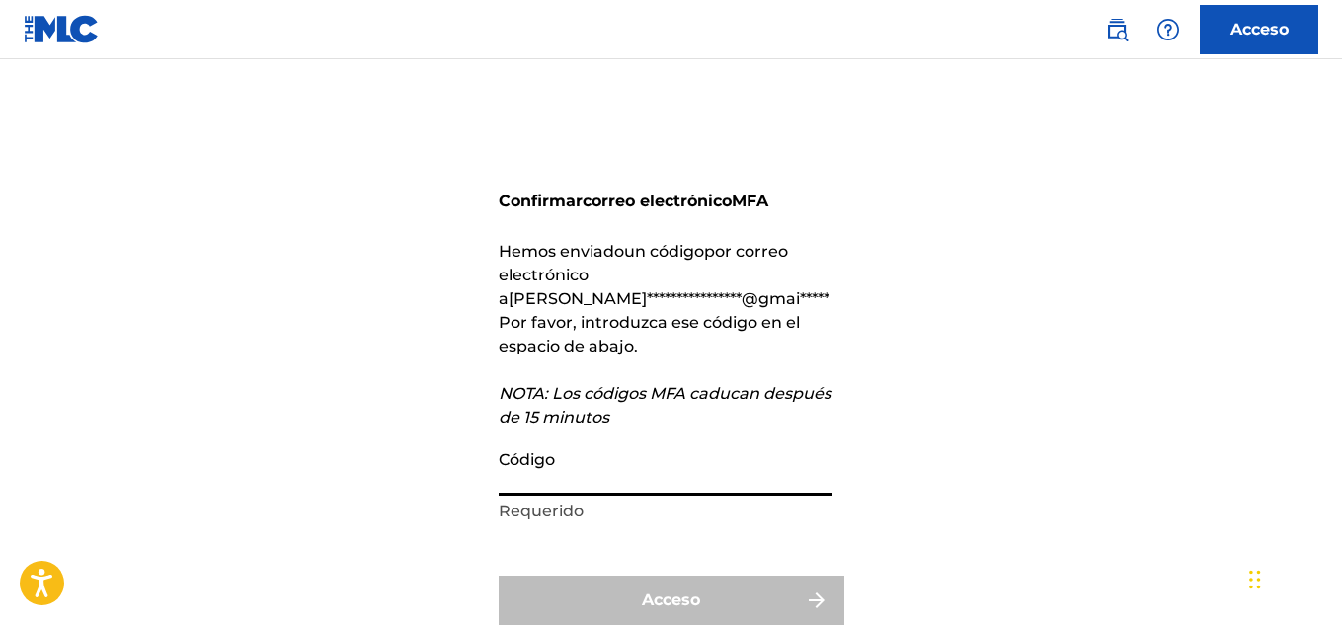
click at [556, 445] on input "Código" at bounding box center [666, 467] width 334 height 56
paste input "447537"
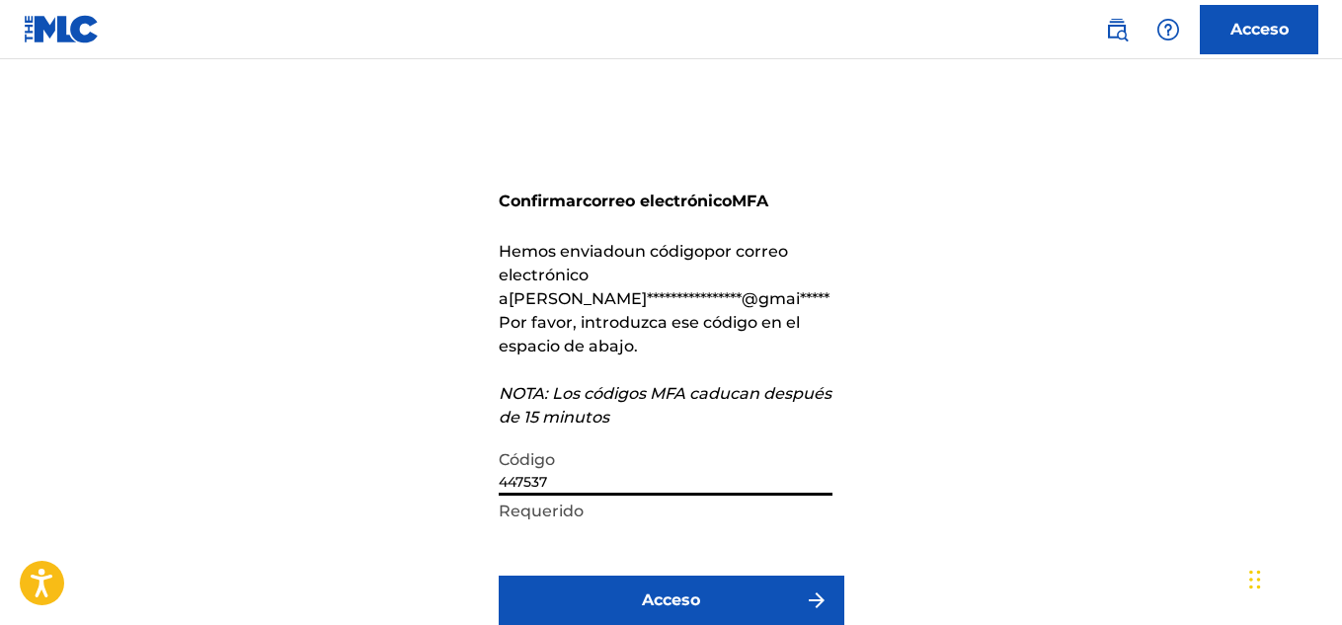
type input "447537"
click at [696, 576] on button "Acceso" at bounding box center [672, 600] width 346 height 49
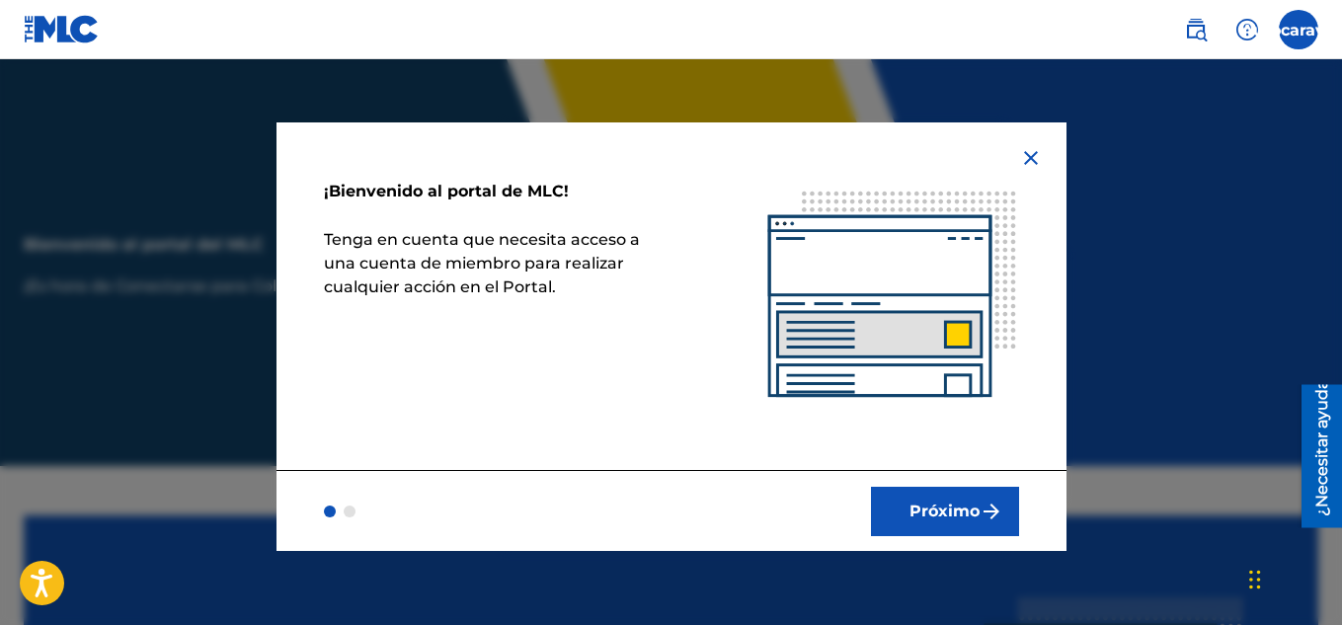
click at [932, 511] on font "Próximo" at bounding box center [944, 511] width 70 height 19
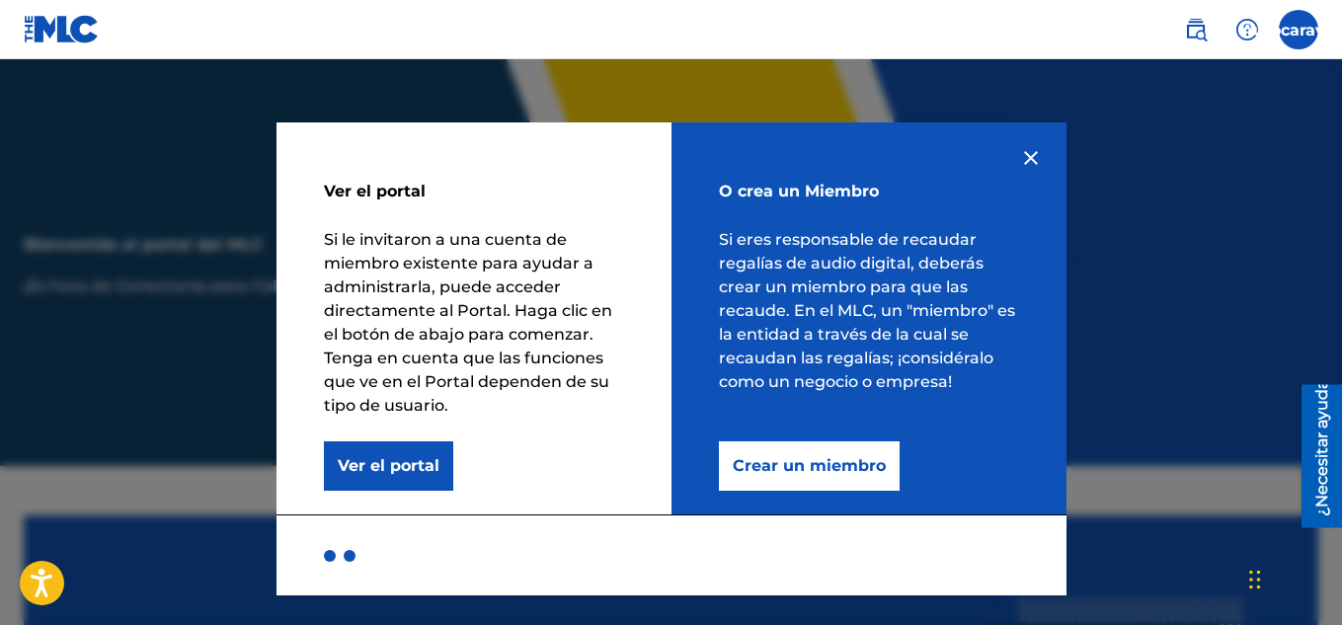
click at [822, 459] on font "Crear un miembro" at bounding box center [809, 465] width 153 height 19
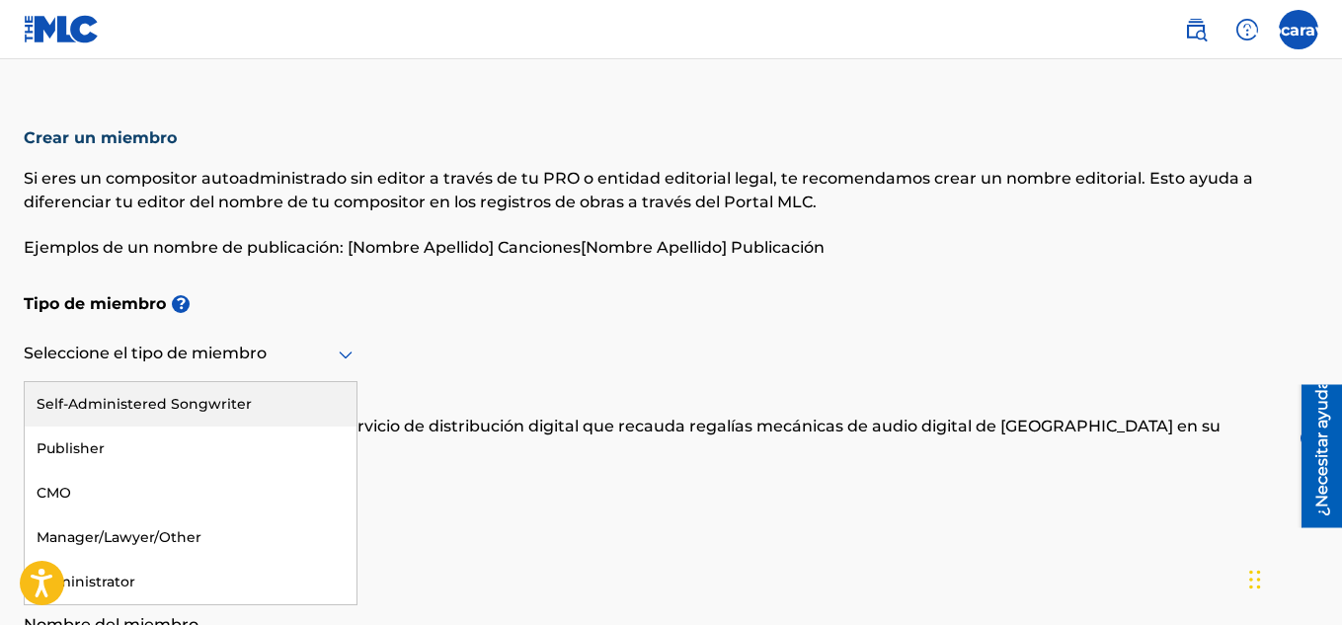
click at [344, 360] on icon at bounding box center [346, 355] width 24 height 24
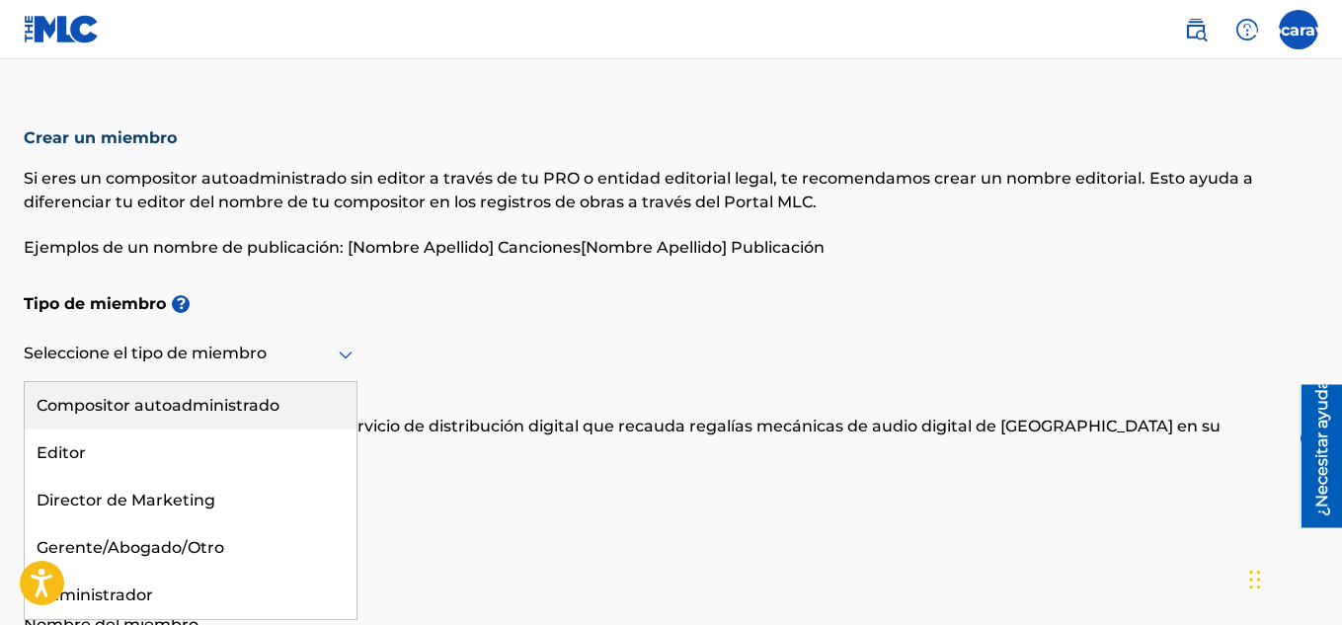
click at [214, 403] on font "Compositor autoadministrado" at bounding box center [158, 405] width 243 height 19
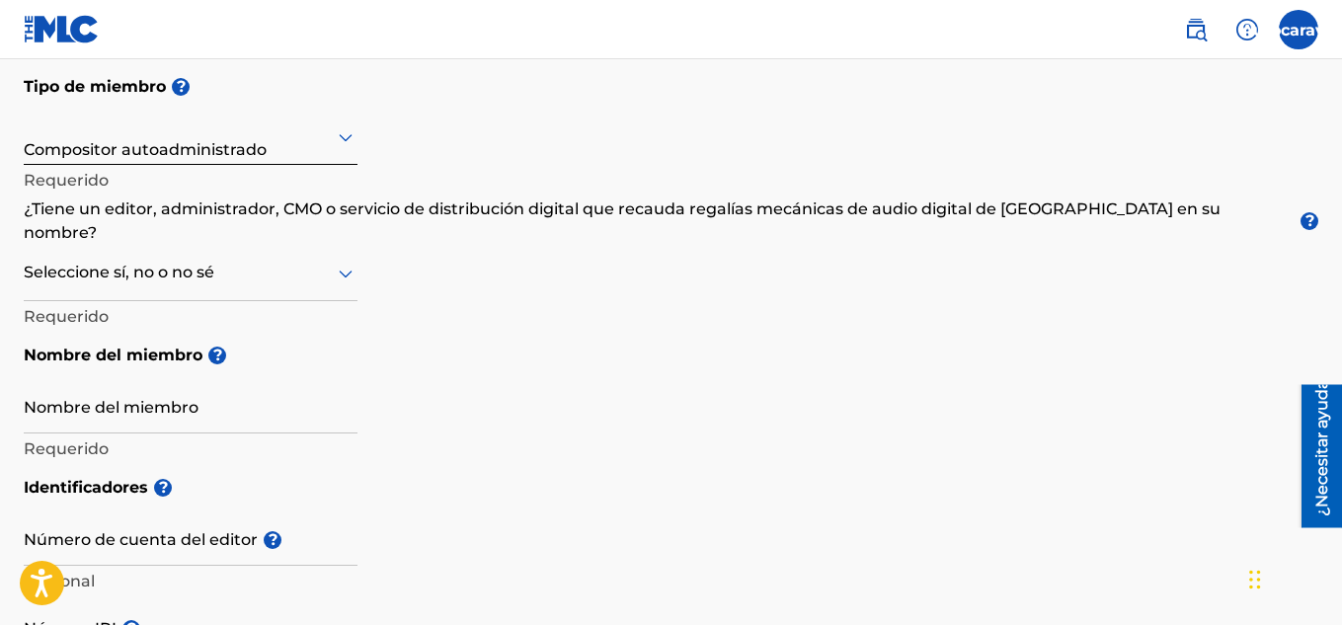
scroll to position [221, 0]
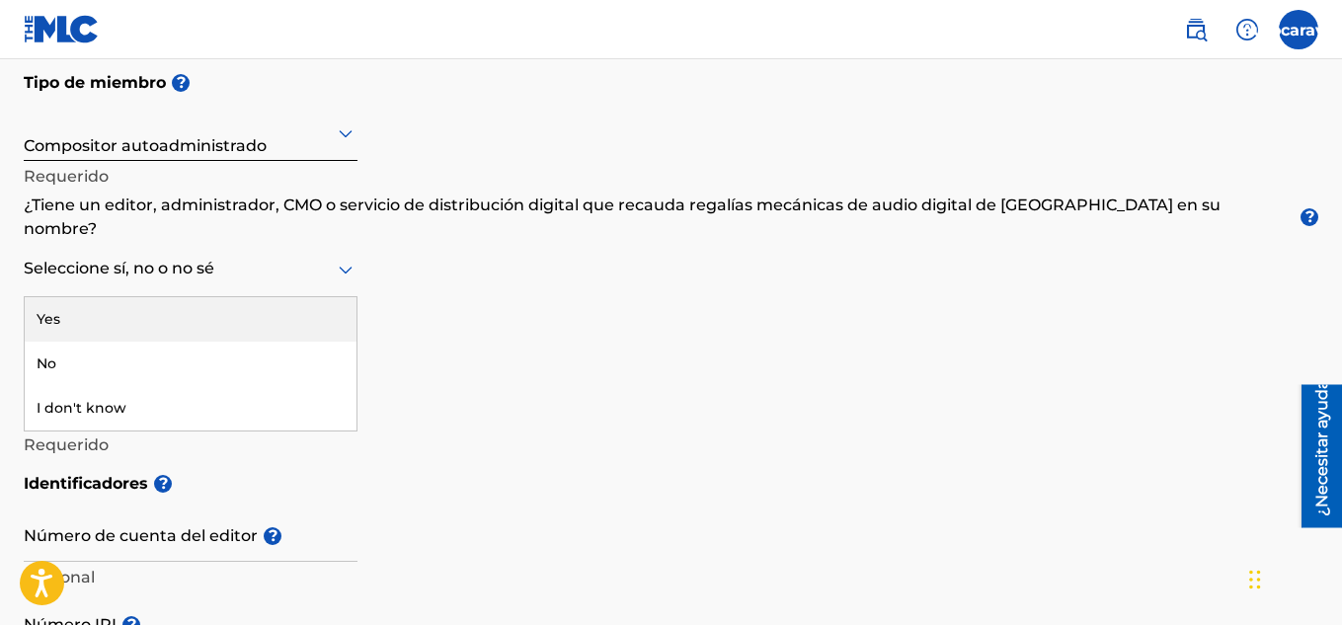
click at [330, 257] on div at bounding box center [191, 269] width 334 height 25
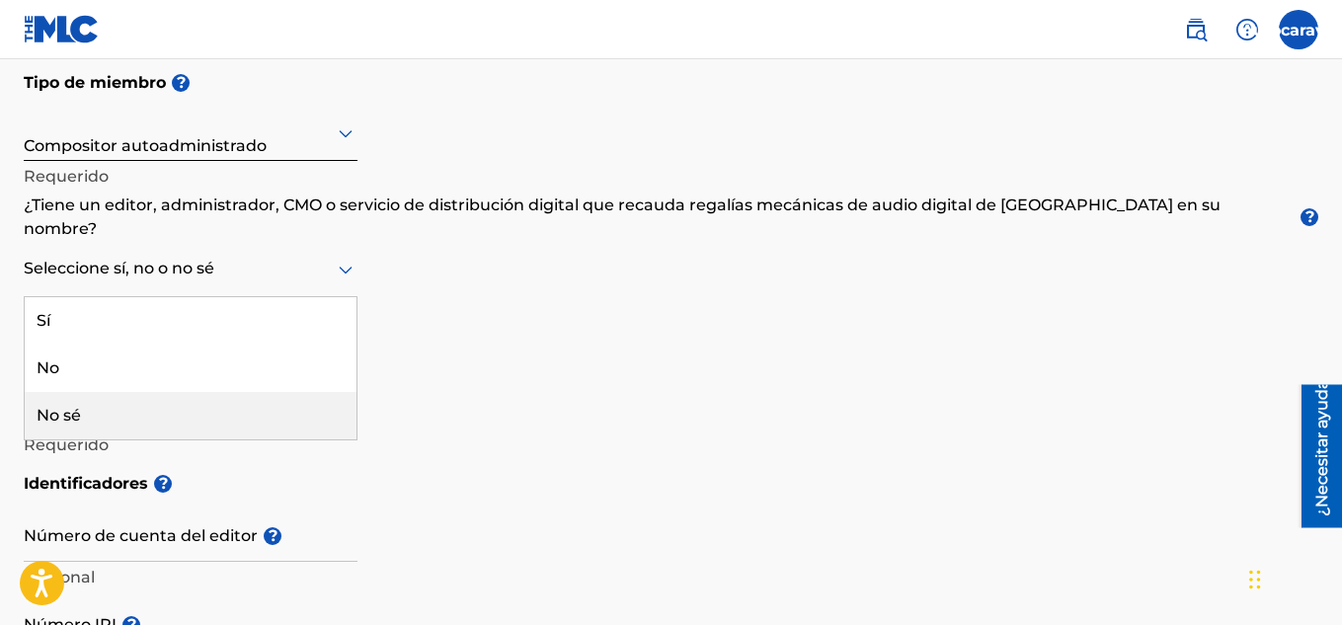
click at [112, 392] on div "No sé" at bounding box center [191, 415] width 332 height 47
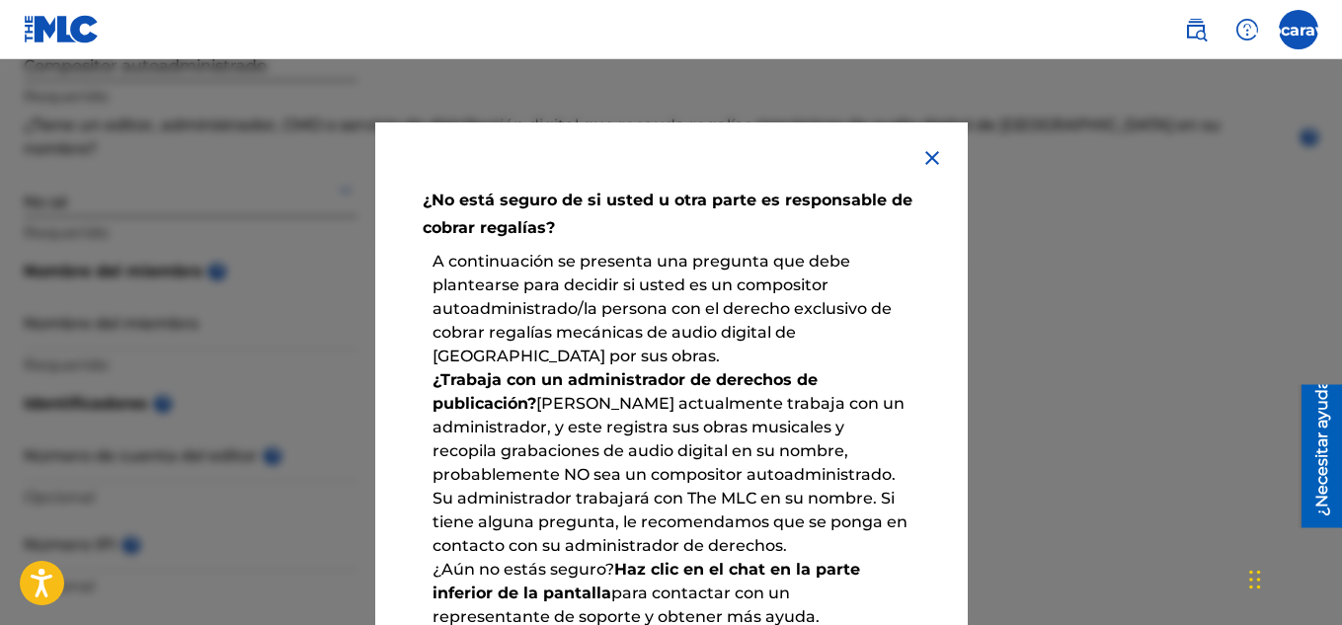
scroll to position [313, 0]
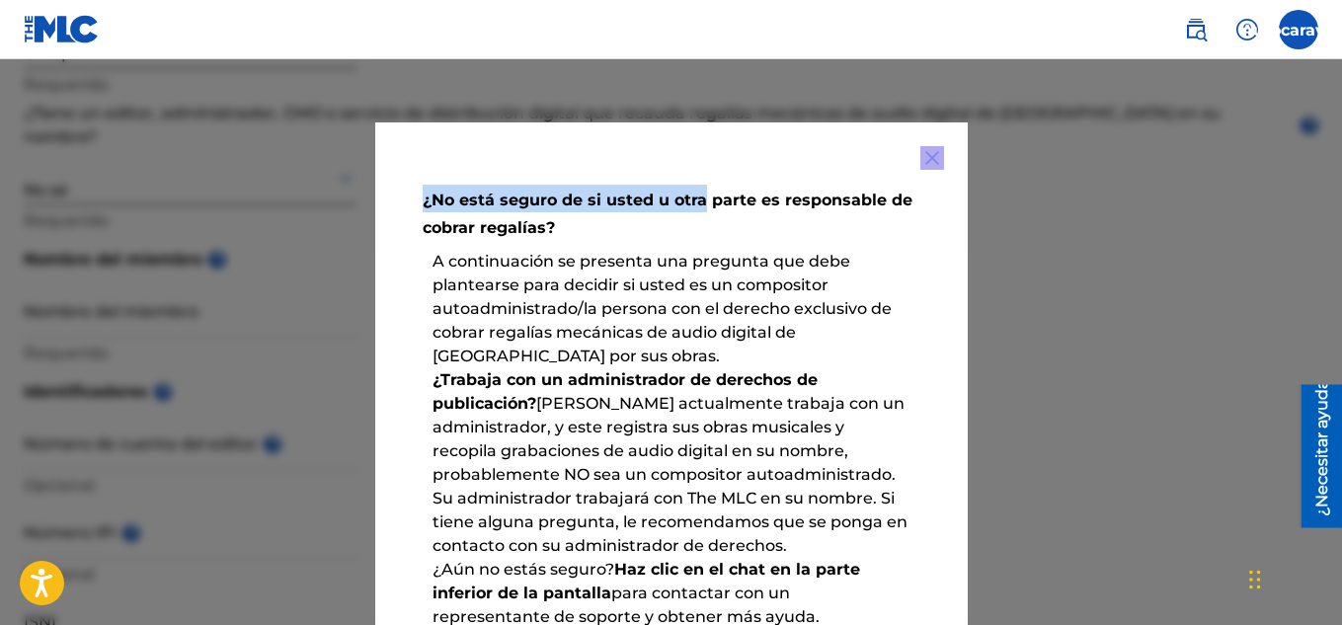
drag, startPoint x: 692, startPoint y: 152, endPoint x: 679, endPoint y: 111, distance: 43.4
click at [679, 111] on div "¿No está seguro de si usted u otra parte es responsable de cobrar regalías? A c…" at bounding box center [671, 342] width 1342 height 566
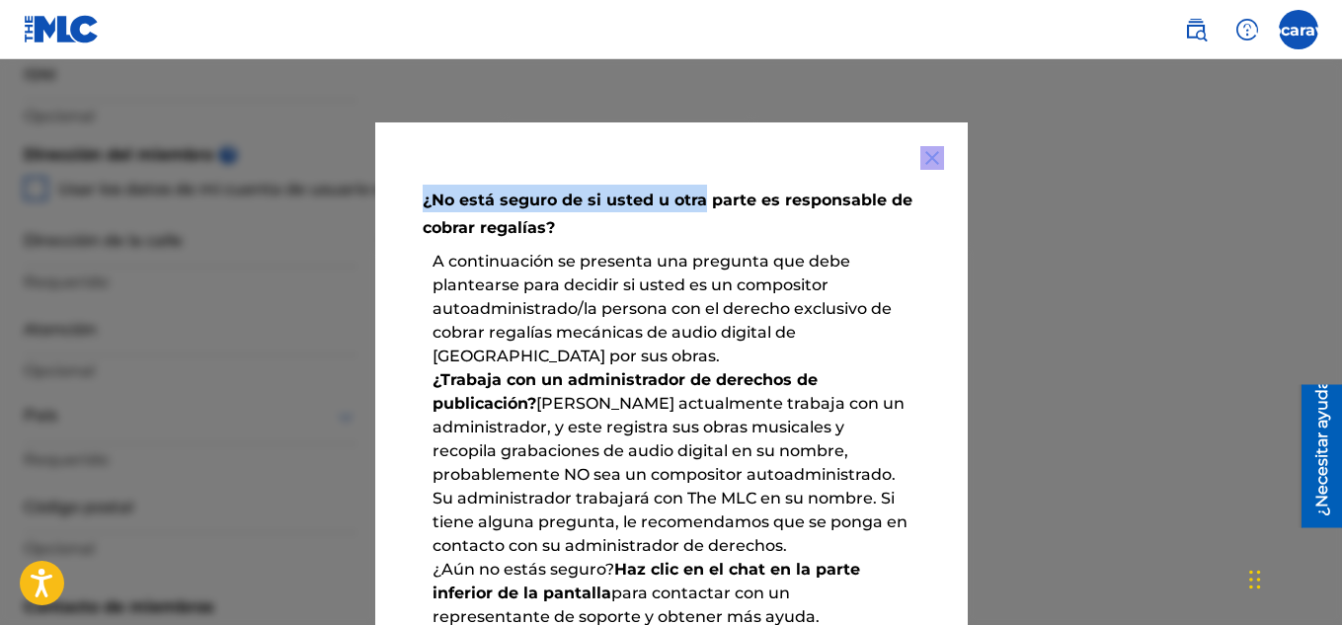
scroll to position [1315, 0]
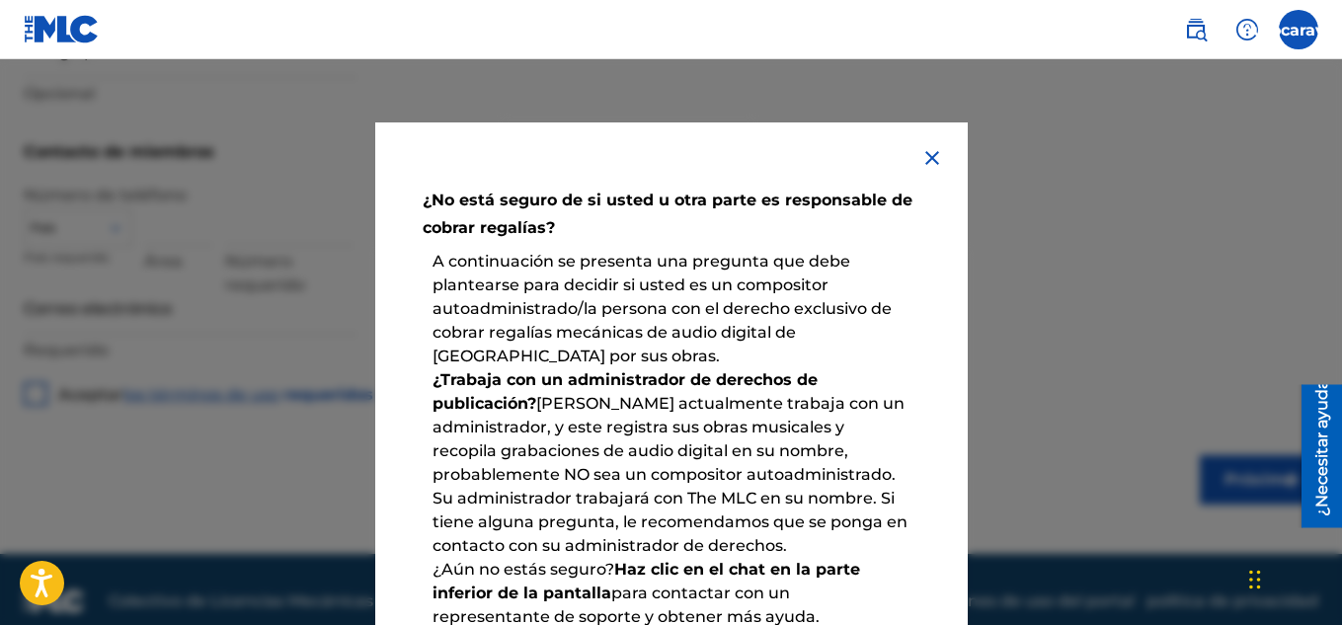
click at [695, 548] on p "¿Aún no estás seguro? Haz clic en el chat en la parte inferior de la pantalla p…" at bounding box center [672, 593] width 498 height 91
click at [920, 159] on img at bounding box center [932, 158] width 24 height 24
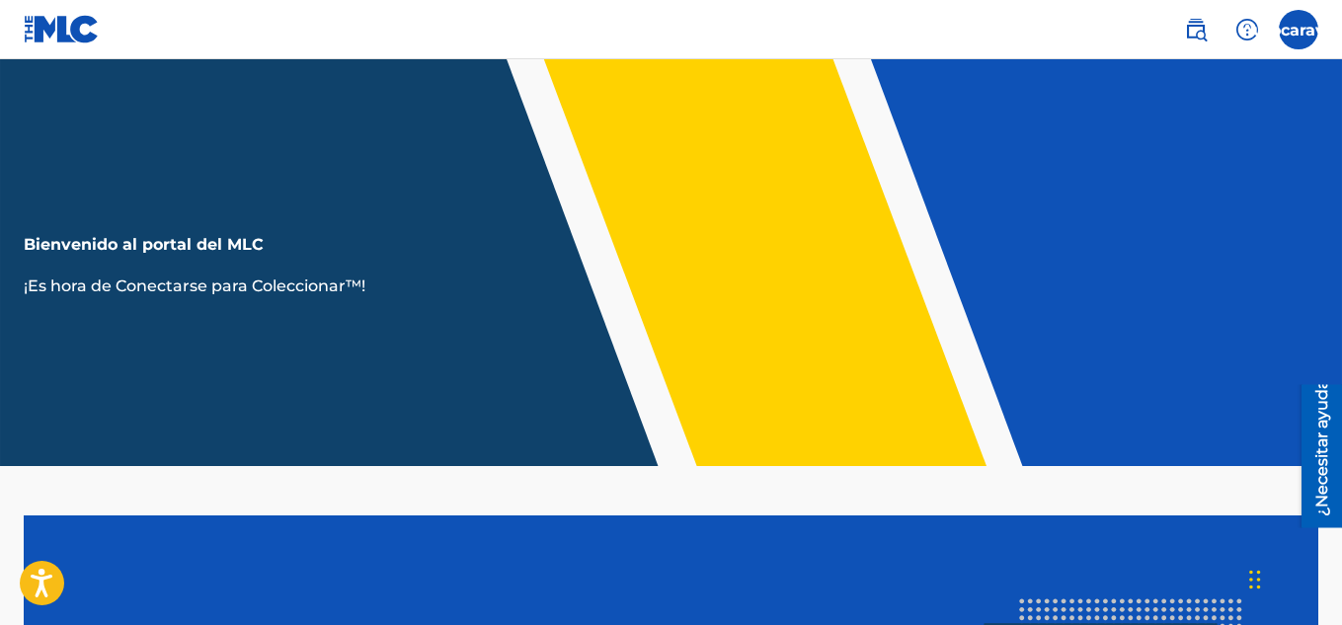
click at [289, 376] on header "Bienvenido al portal del MLC ¡Es hora de Conectarse para Coleccionar™!" at bounding box center [671, 262] width 1342 height 407
click at [1316, 417] on font "¿Necesitar ayuda?" at bounding box center [1321, 443] width 19 height 144
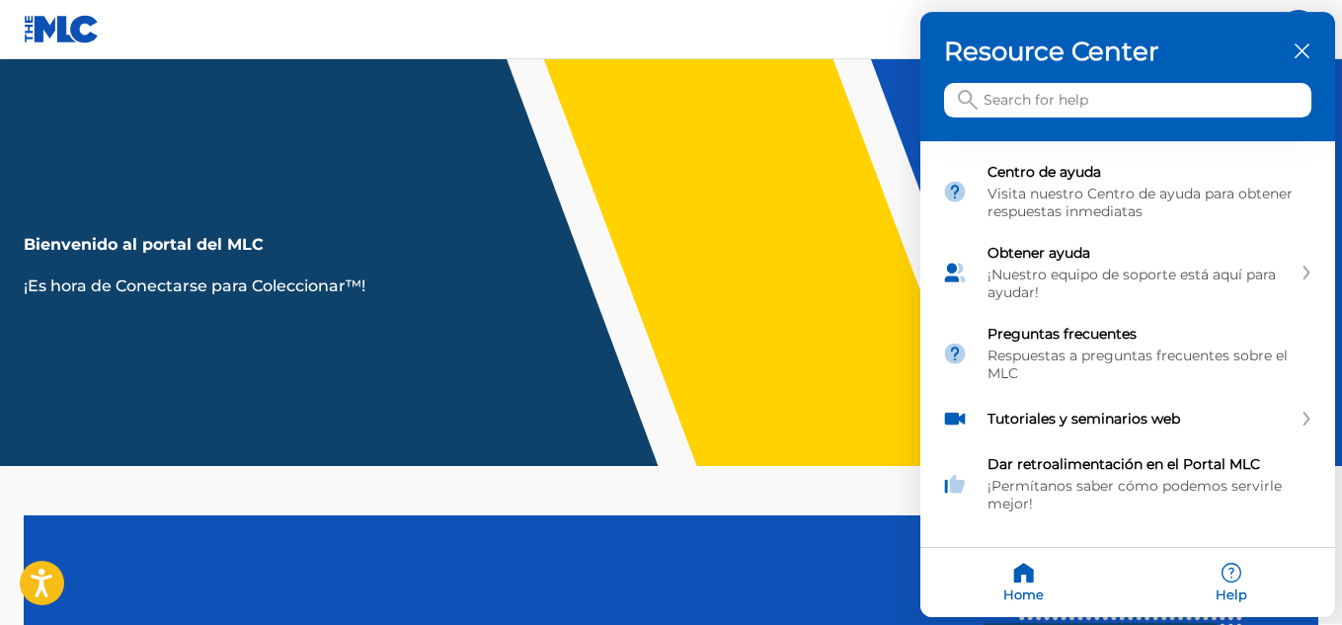
click at [635, 237] on div at bounding box center [671, 312] width 1342 height 625
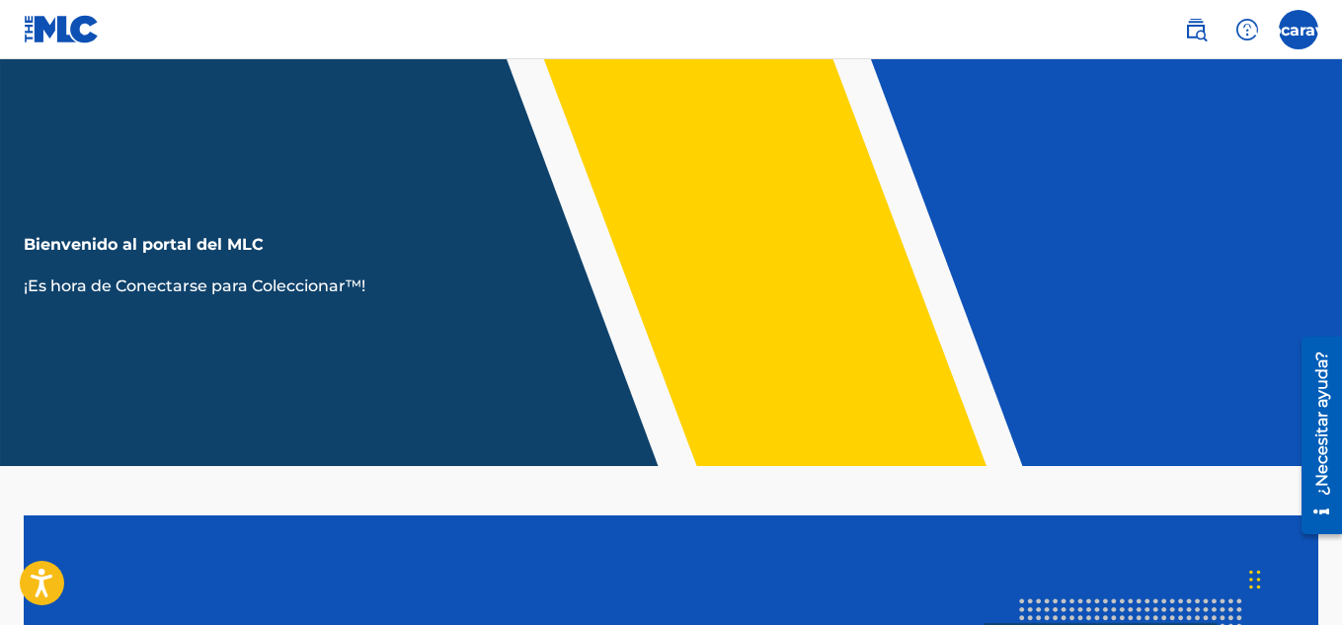
click at [1293, 36] on label at bounding box center [1298, 29] width 39 height 39
click at [1299, 30] on input "Autocaravana RAFAEL MANUEL VILORIA CAICEDO rafaelviloriacaicedo@gmail.com Notif…" at bounding box center [1299, 30] width 0 height 0
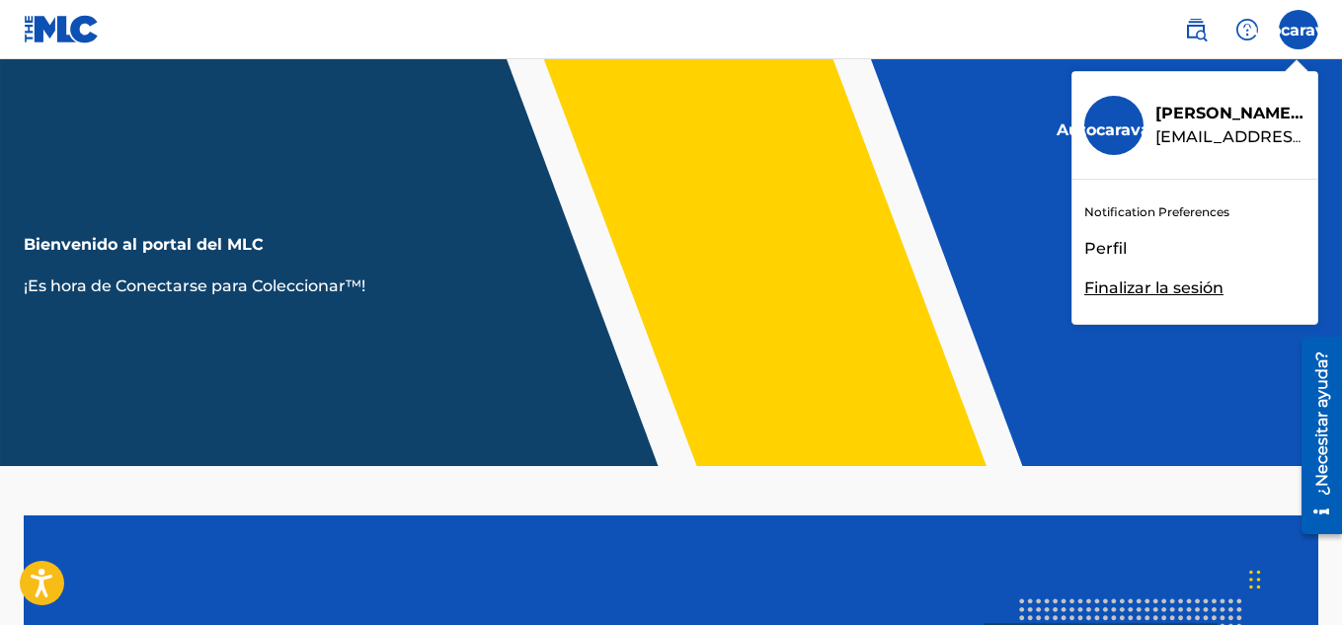
click at [1113, 245] on font "Perfil" at bounding box center [1105, 248] width 42 height 19
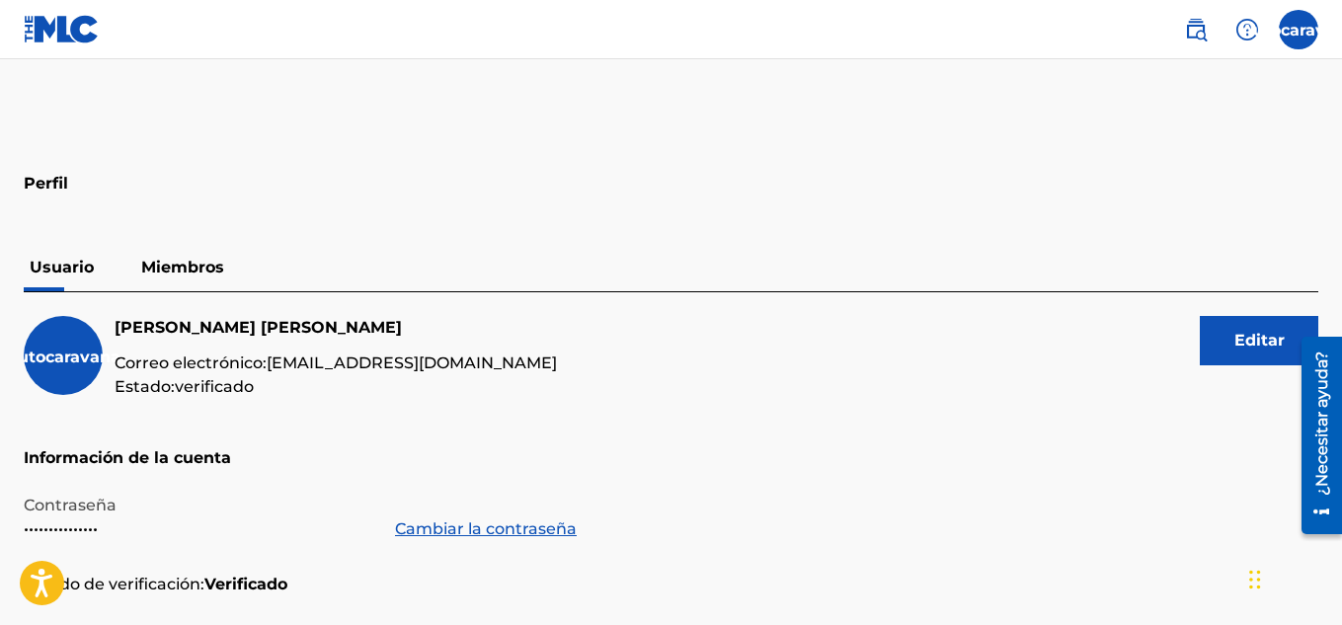
click at [202, 269] on font "Miembros" at bounding box center [182, 267] width 83 height 19
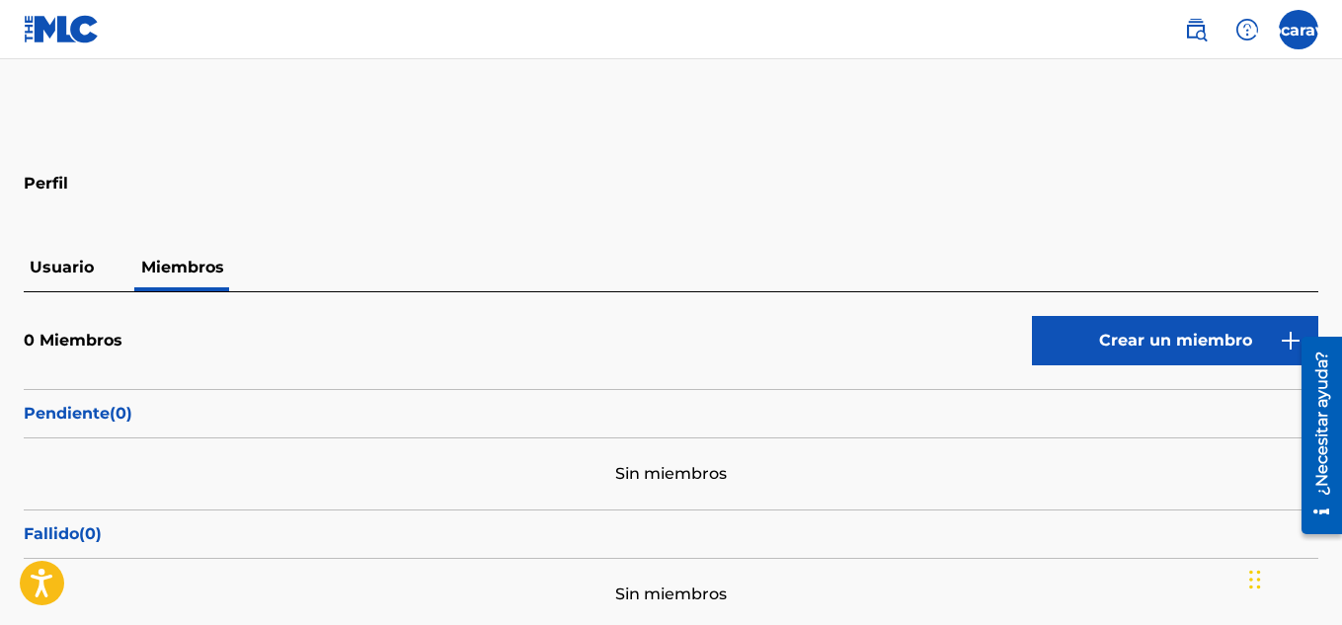
click at [1130, 340] on font "Crear un miembro" at bounding box center [1175, 340] width 153 height 19
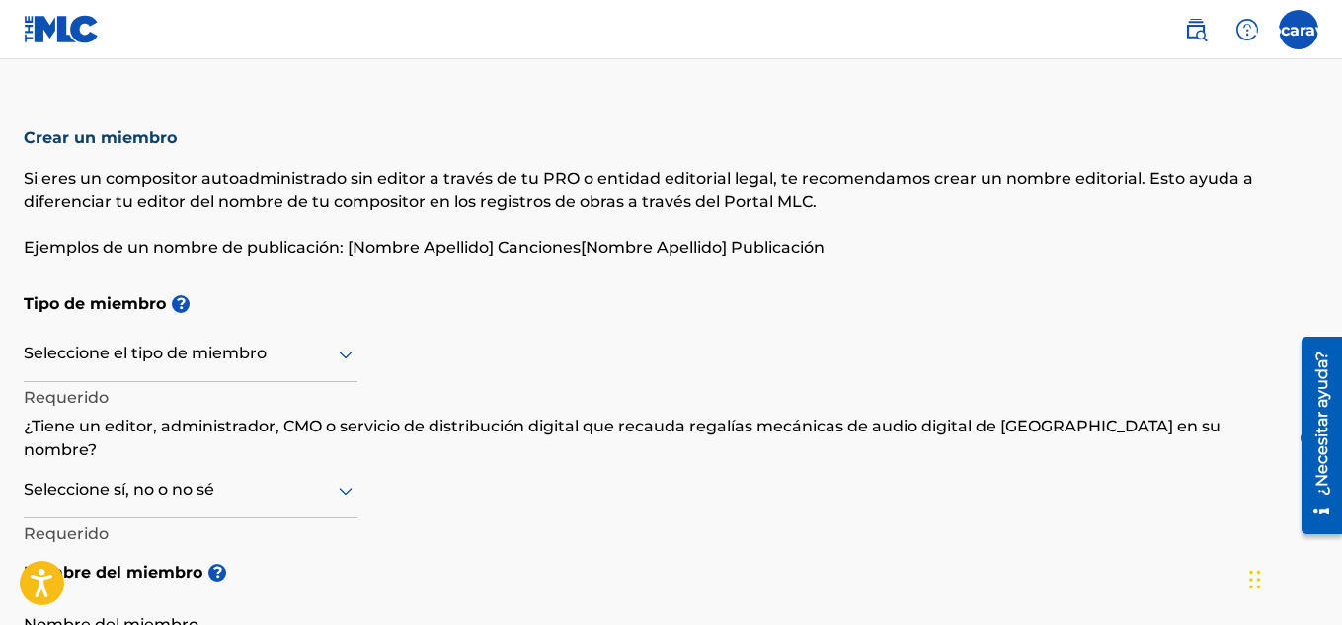
click at [338, 356] on icon at bounding box center [346, 355] width 24 height 24
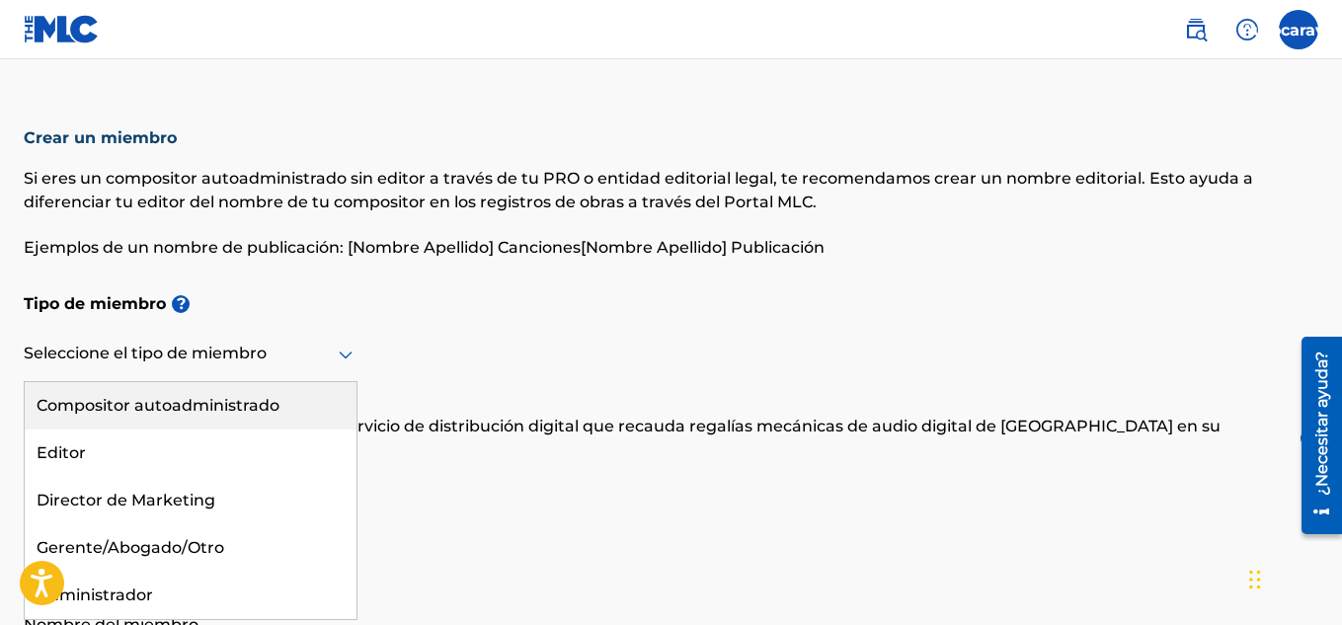
click at [175, 414] on font "Compositor autoadministrado" at bounding box center [158, 405] width 243 height 19
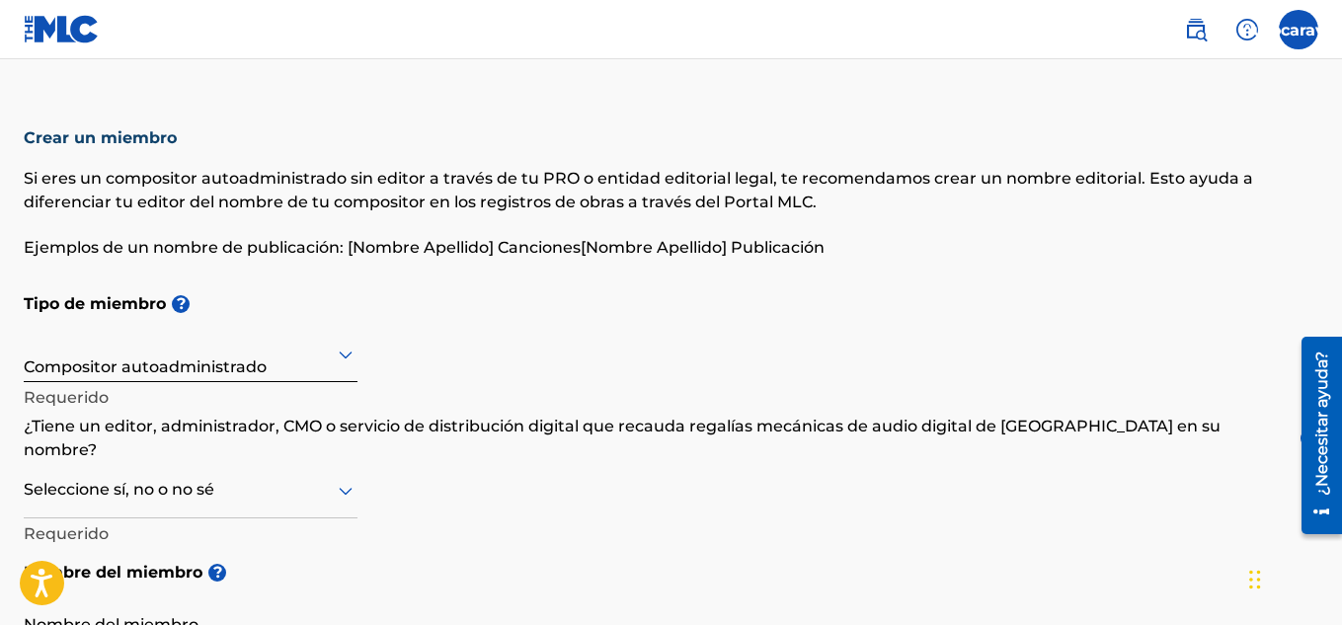
click at [328, 478] on div at bounding box center [191, 490] width 334 height 25
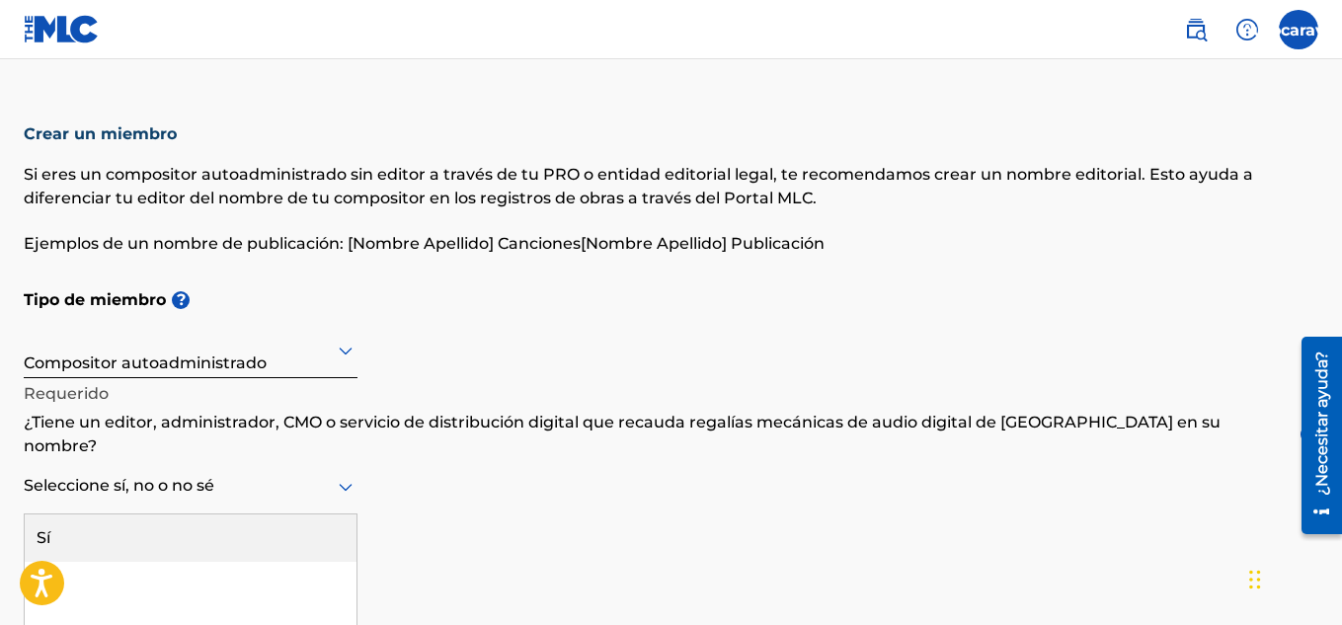
click at [140, 514] on div "Sí" at bounding box center [191, 537] width 332 height 47
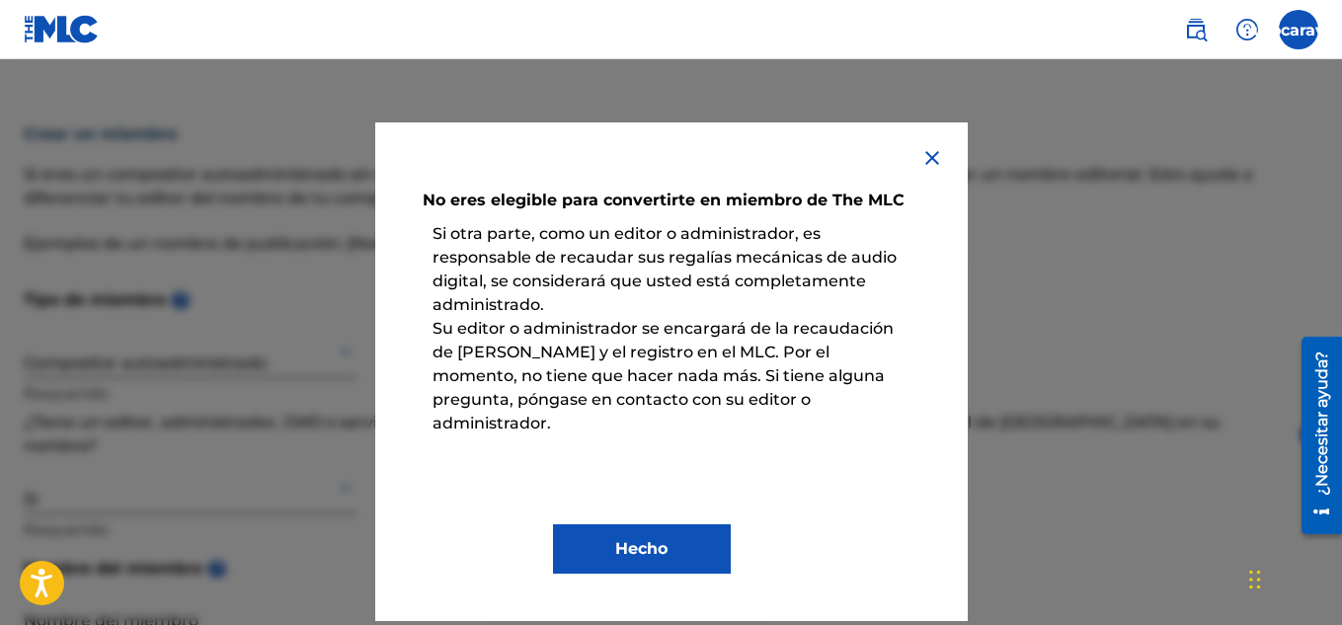
click at [637, 539] on font "Hecho" at bounding box center [641, 548] width 52 height 19
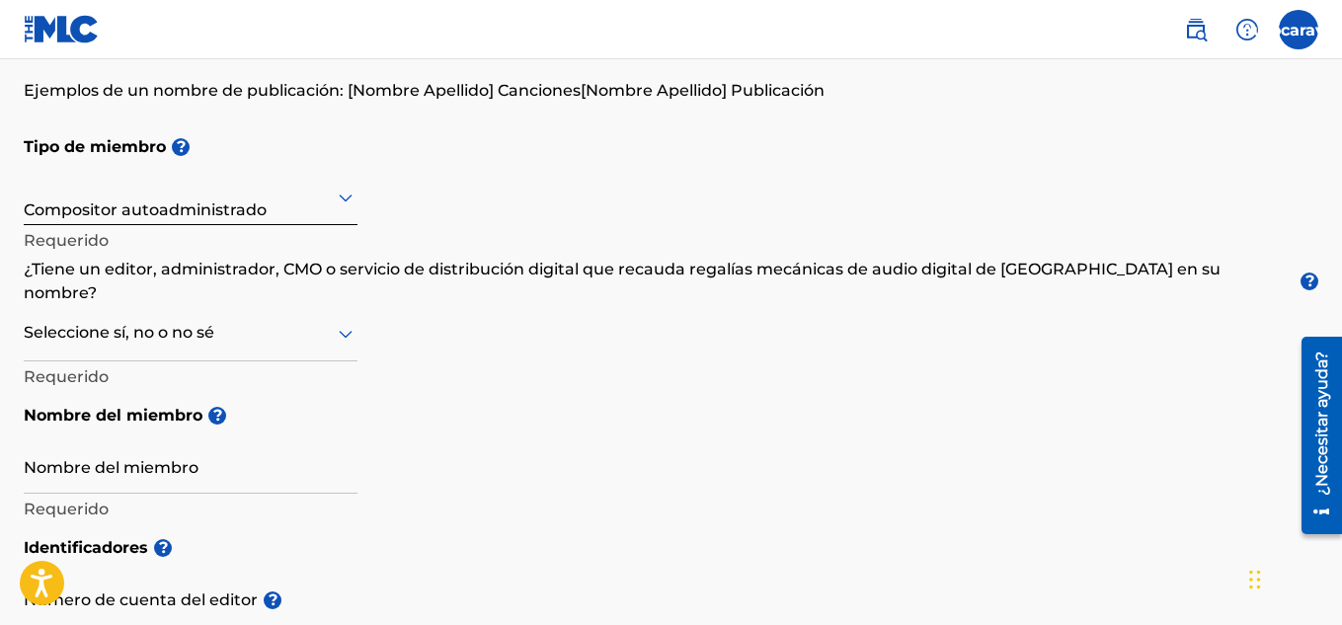
scroll to position [153, 0]
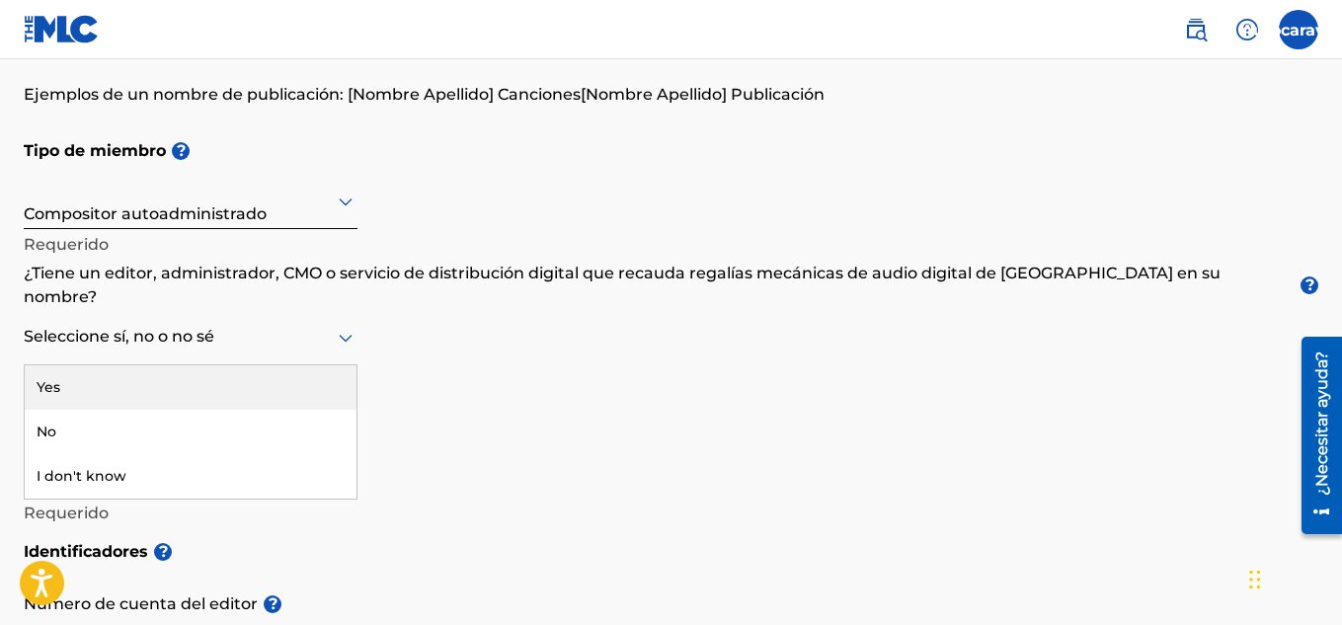
click at [344, 326] on icon at bounding box center [346, 338] width 24 height 24
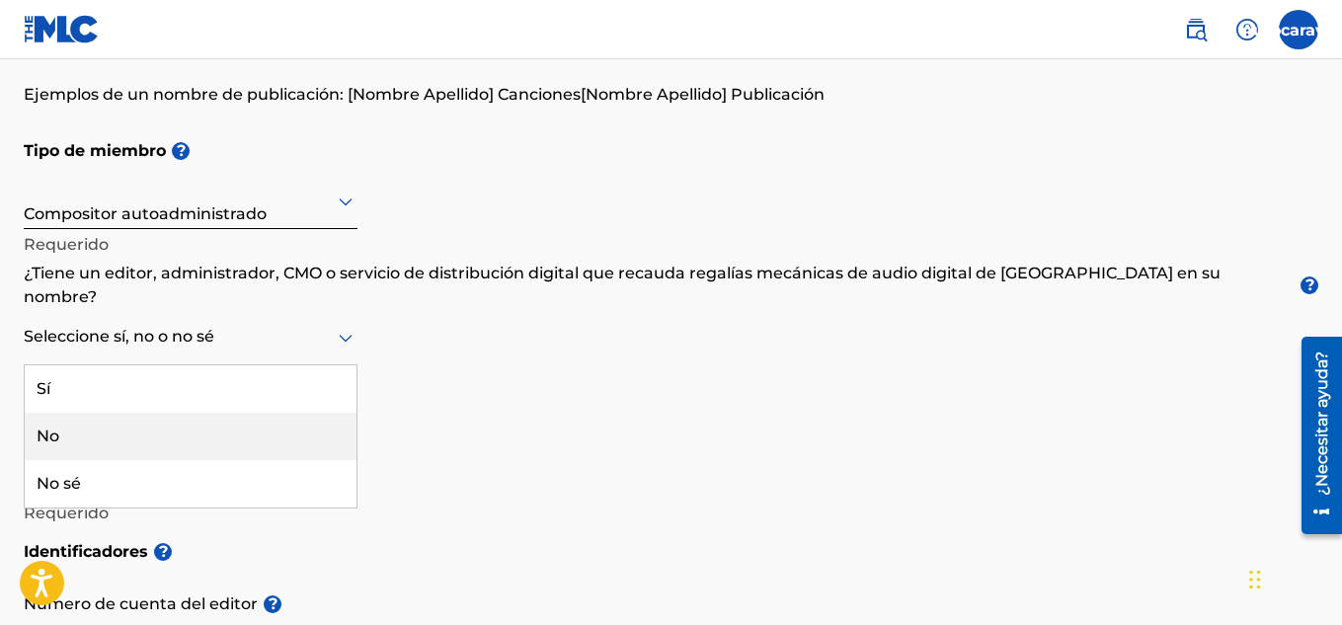
click at [99, 422] on div "No" at bounding box center [191, 436] width 332 height 47
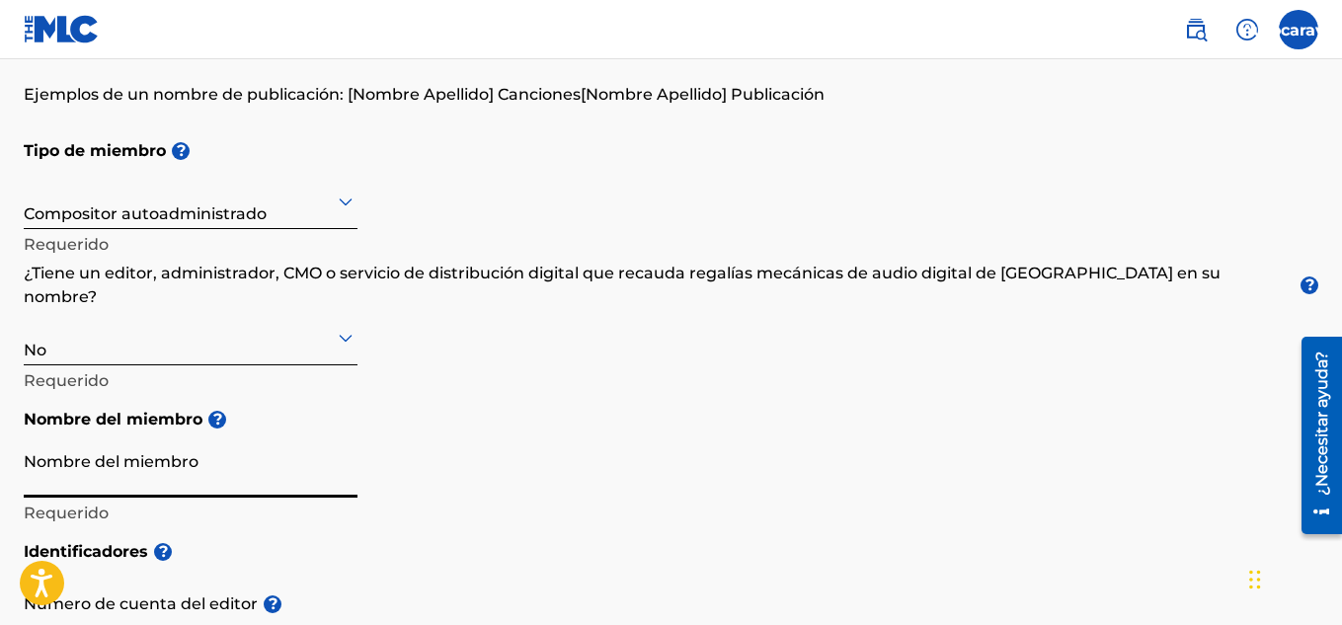
click at [174, 460] on input "Nombre del miembro" at bounding box center [191, 469] width 334 height 56
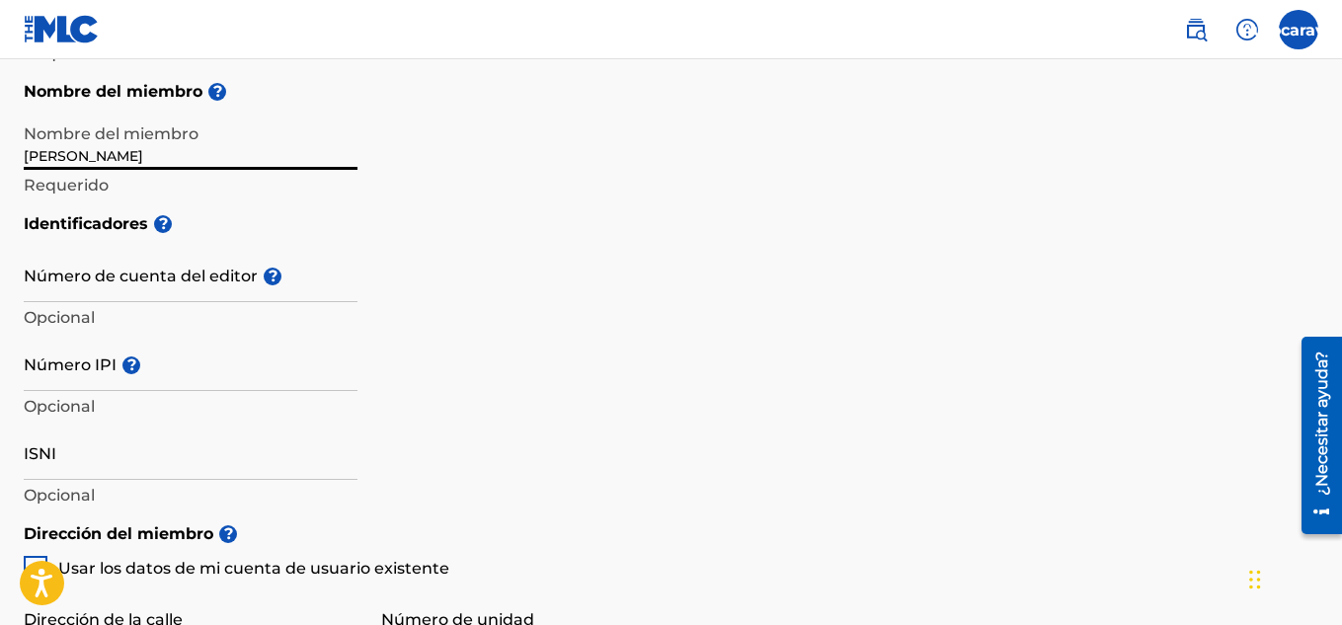
scroll to position [490, 0]
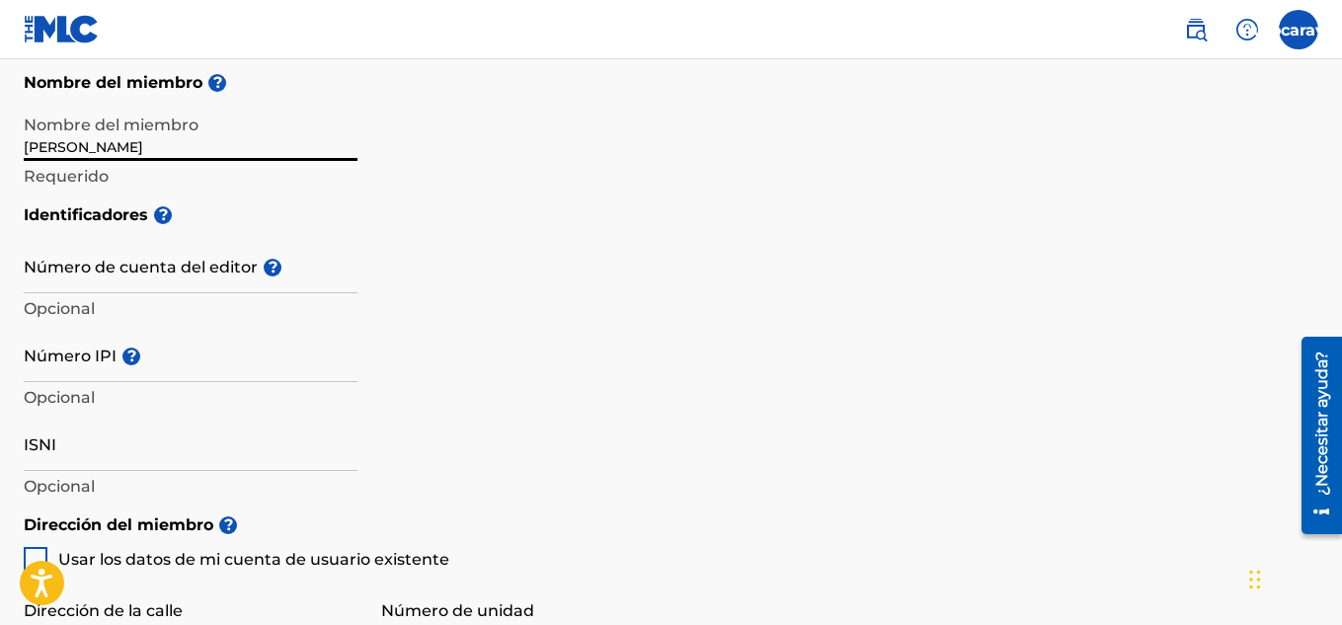
type input "Rafael Viloria Caicedo"
click at [174, 258] on input "Número de cuenta del editor ?" at bounding box center [191, 265] width 334 height 56
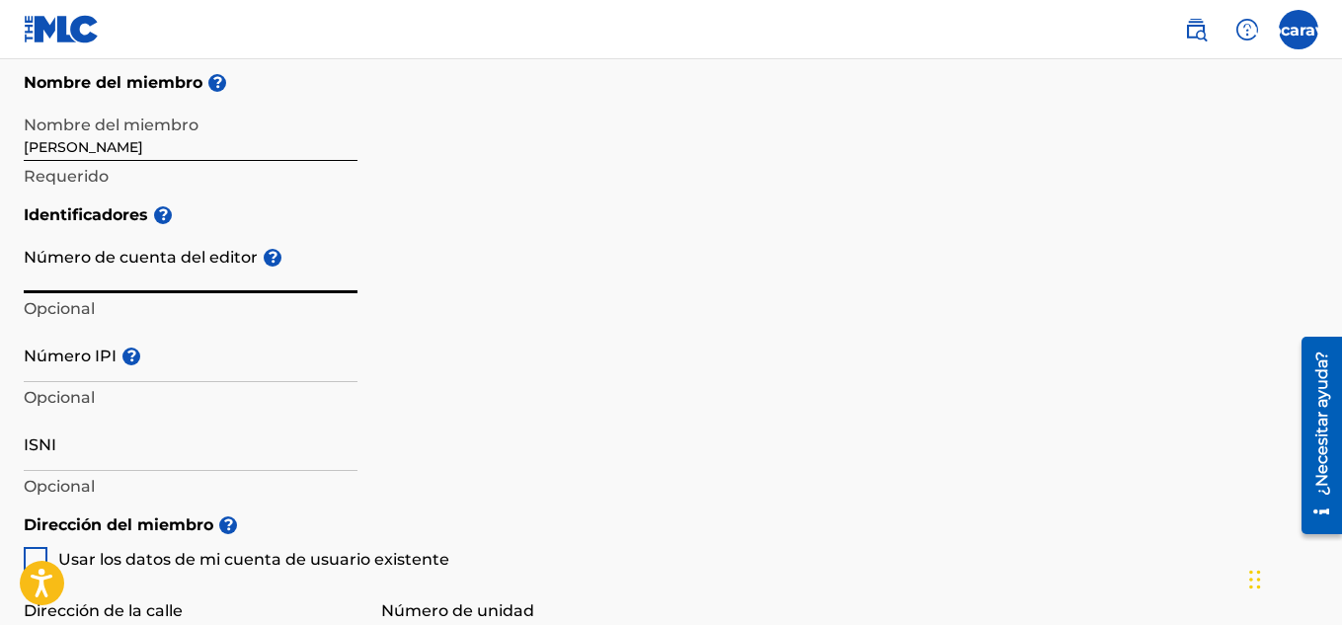
click at [174, 258] on input "Número de cuenta del editor ?" at bounding box center [191, 265] width 334 height 56
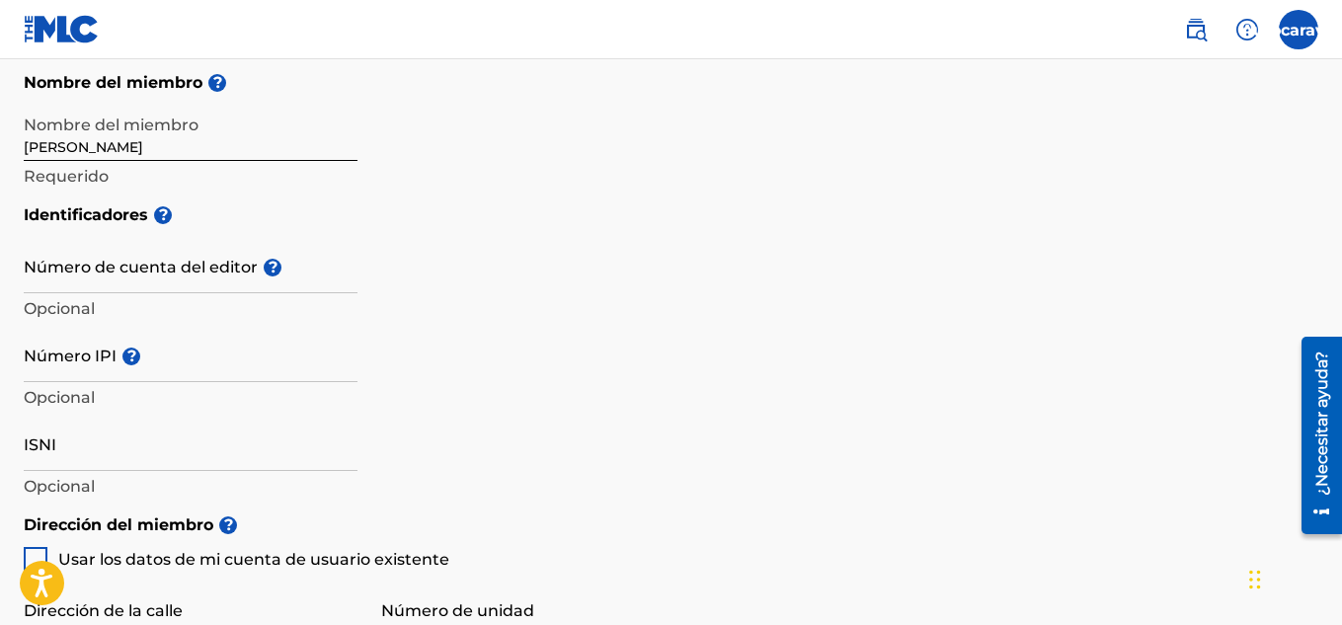
click at [32, 547] on div at bounding box center [36, 559] width 24 height 24
type input "Consolata Mz g Lote 13 a"
type input "[GEOGRAPHIC_DATA]"
type input "301"
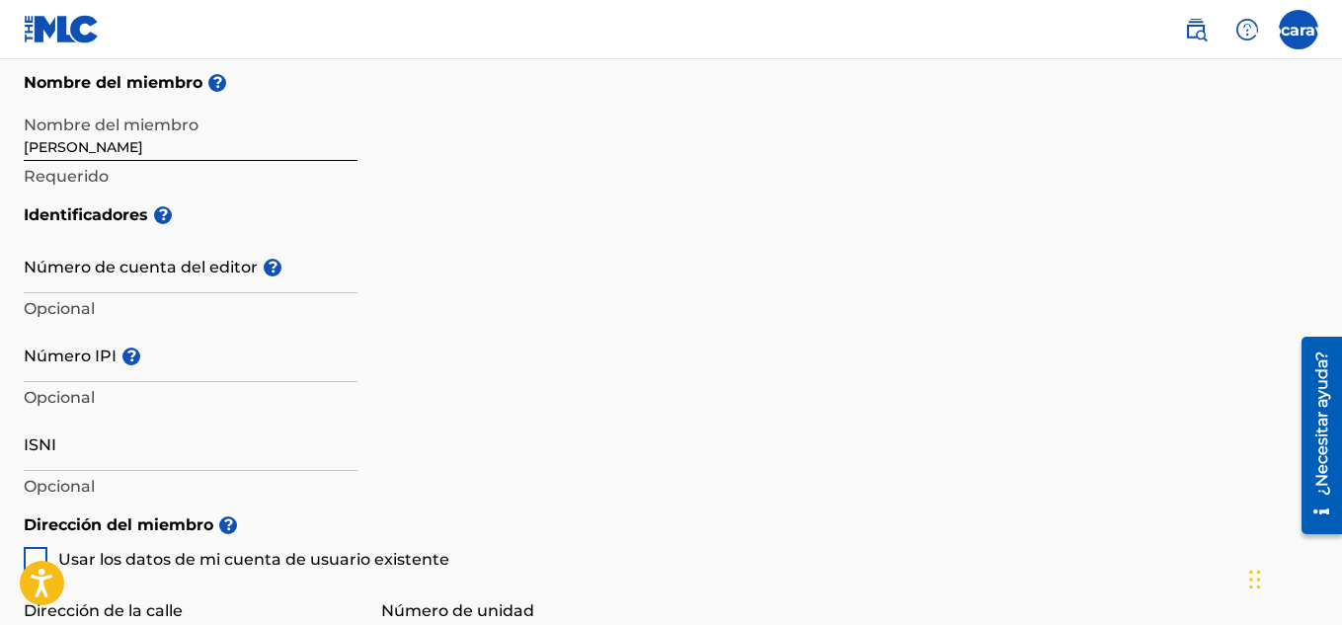
type input "5799012"
type input "[EMAIL_ADDRESS][DOMAIN_NAME]"
drag, startPoint x: 1341, startPoint y: 250, endPoint x: 1348, endPoint y: 355, distance: 105.9
click at [963, 279] on div "Identificadores ? Número de cuenta del editor ? Opcional Número IPI ? Opcional …" at bounding box center [671, 349] width 1295 height 310
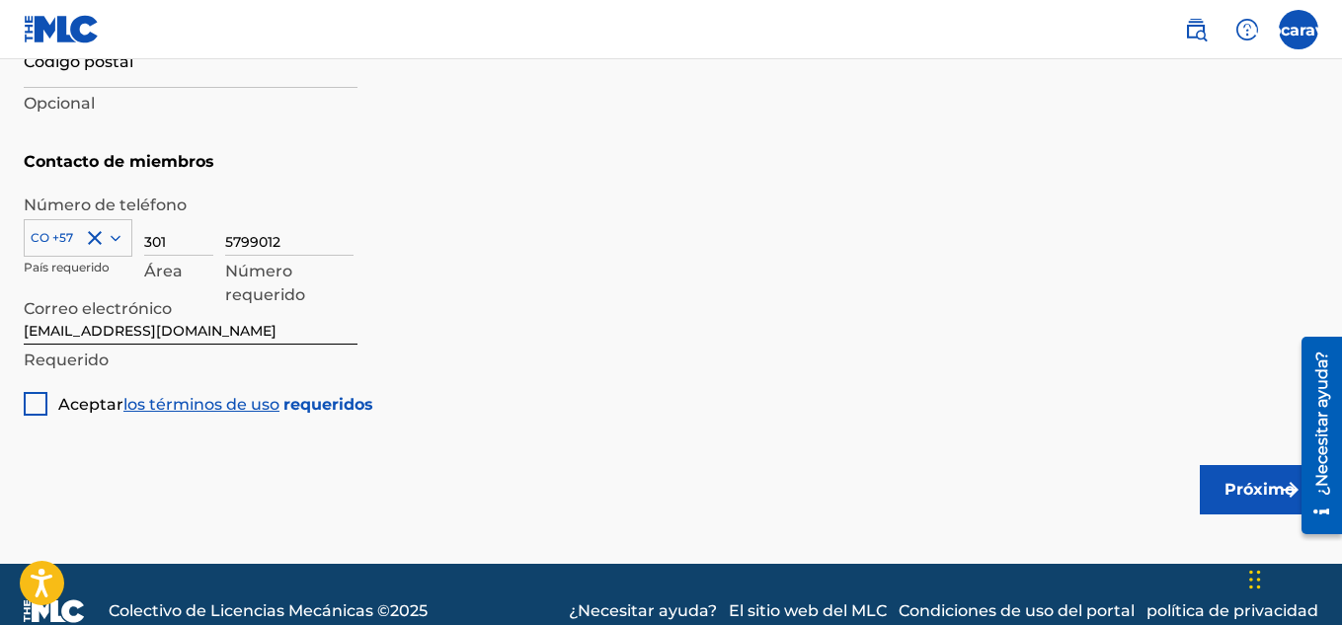
scroll to position [1312, 0]
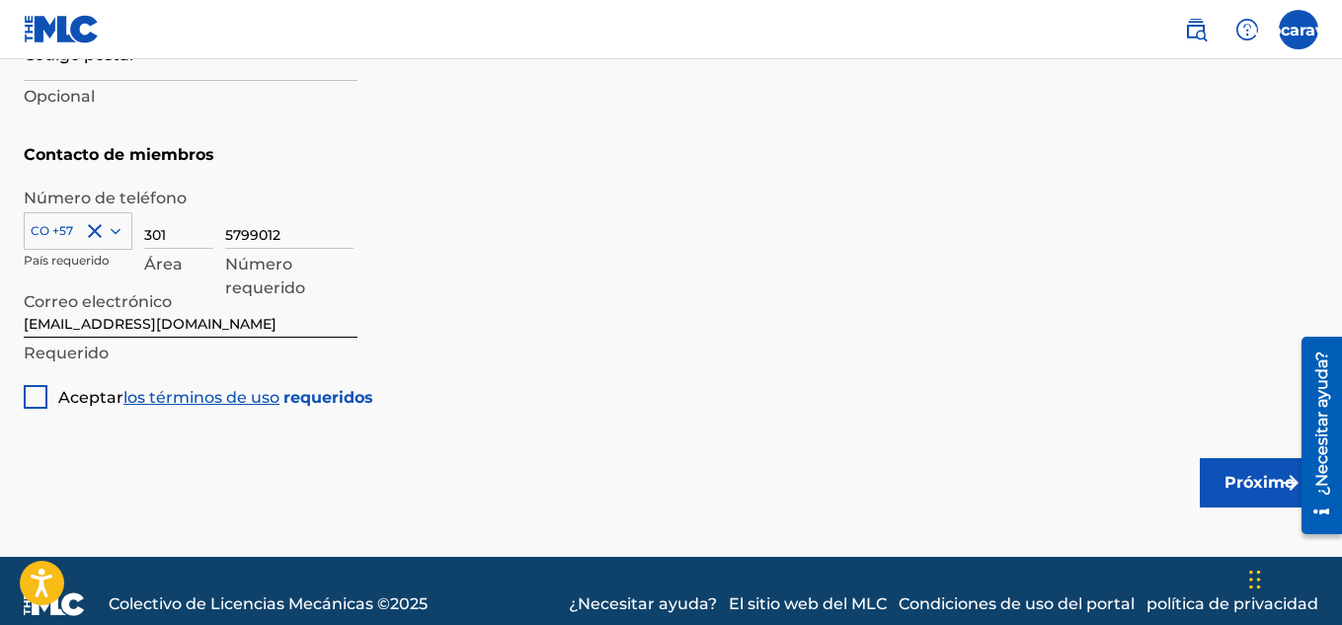
click at [38, 385] on div at bounding box center [36, 397] width 24 height 24
click at [1224, 471] on font "Próximo" at bounding box center [1259, 483] width 70 height 24
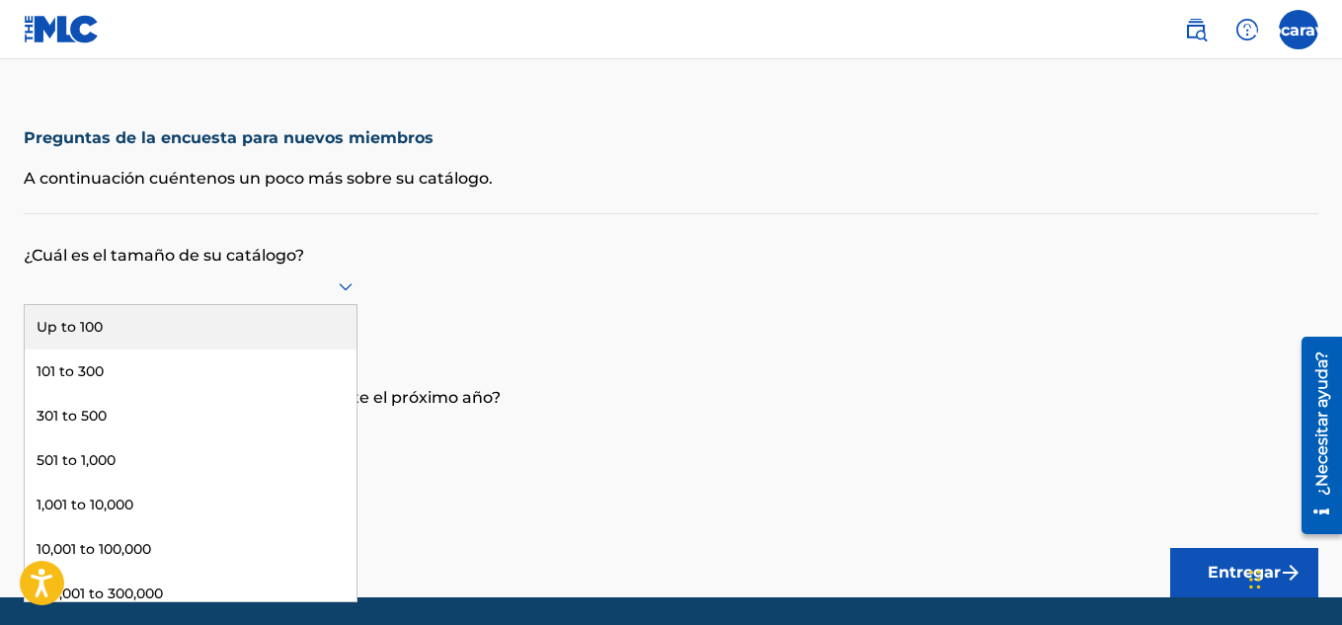
click at [340, 285] on icon at bounding box center [346, 287] width 14 height 8
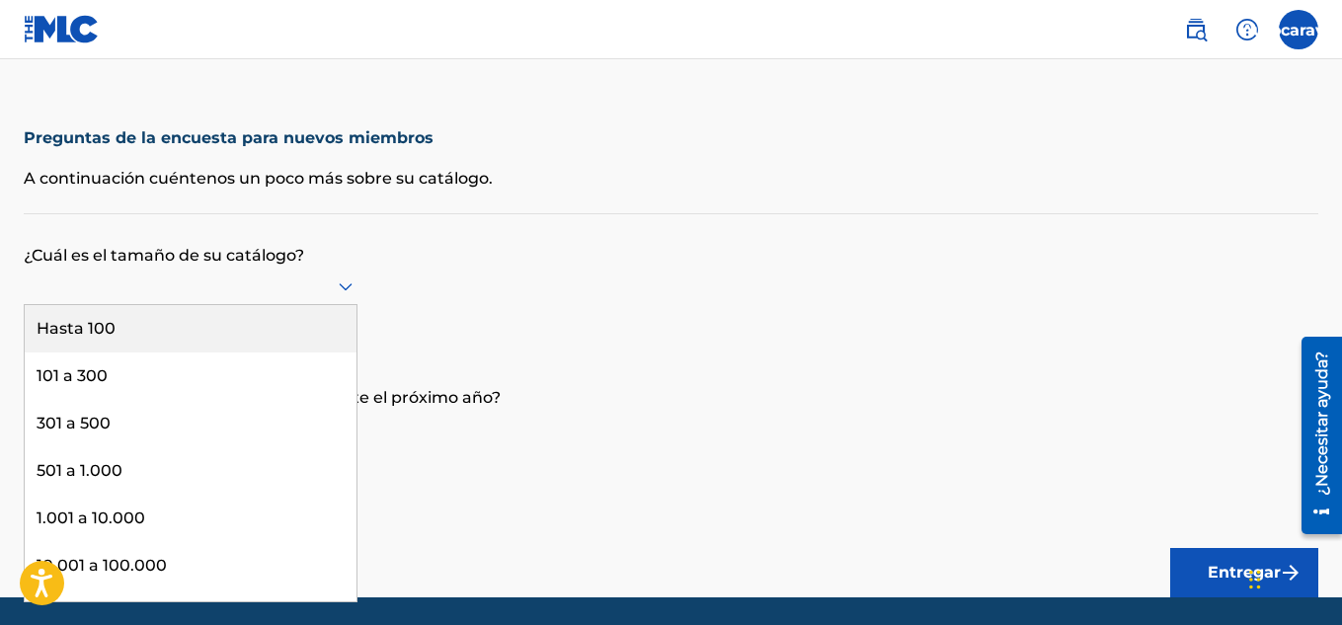
click at [156, 319] on div "Hasta 100" at bounding box center [191, 328] width 332 height 47
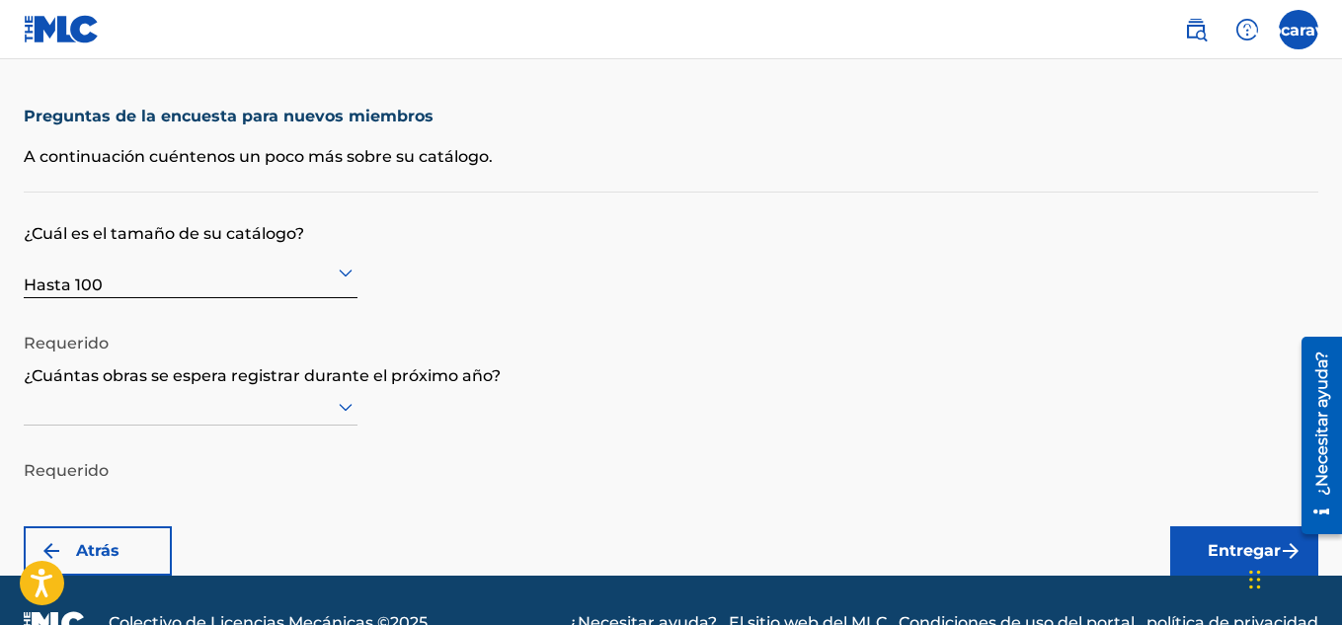
scroll to position [67, 0]
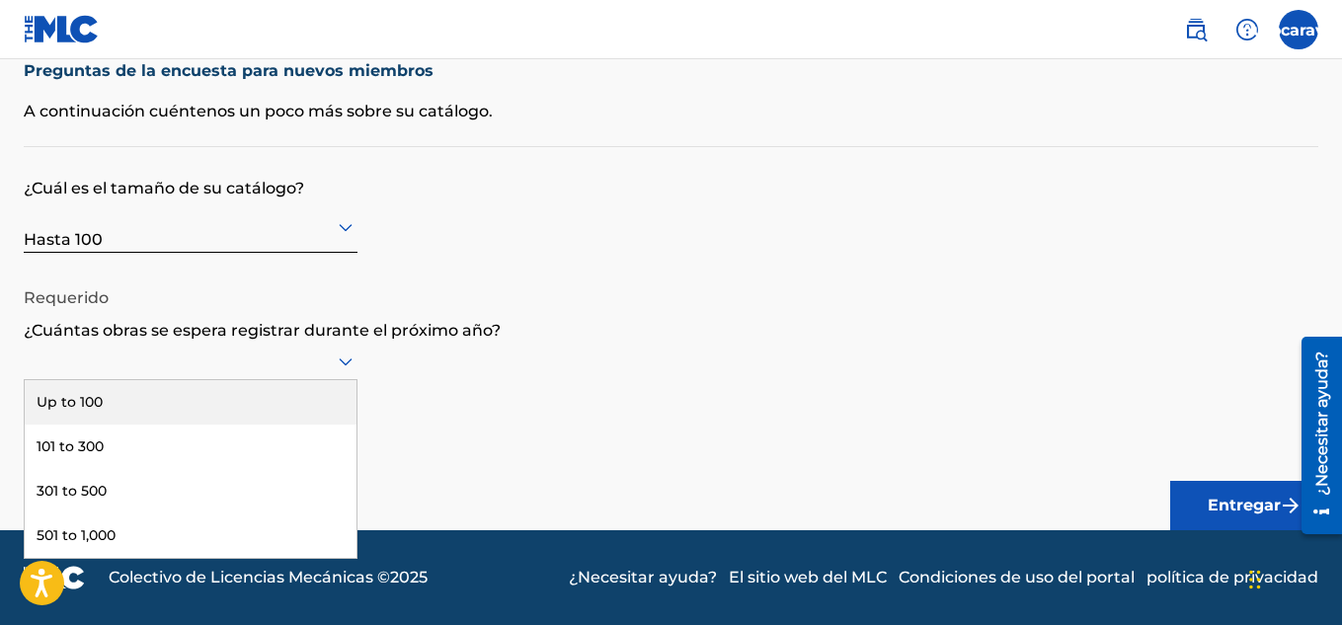
click at [348, 362] on icon at bounding box center [346, 362] width 14 height 8
click at [209, 383] on div "Hasta 100" at bounding box center [191, 403] width 332 height 47
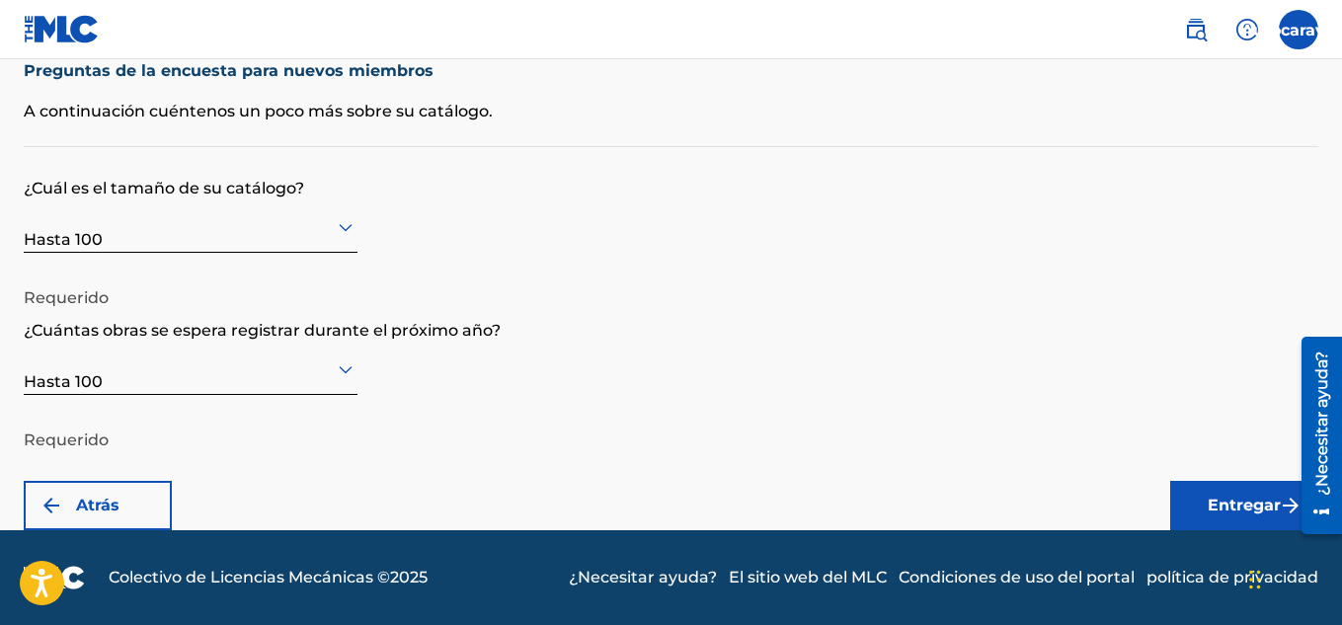
click at [1228, 514] on font "Entregar" at bounding box center [1244, 506] width 73 height 24
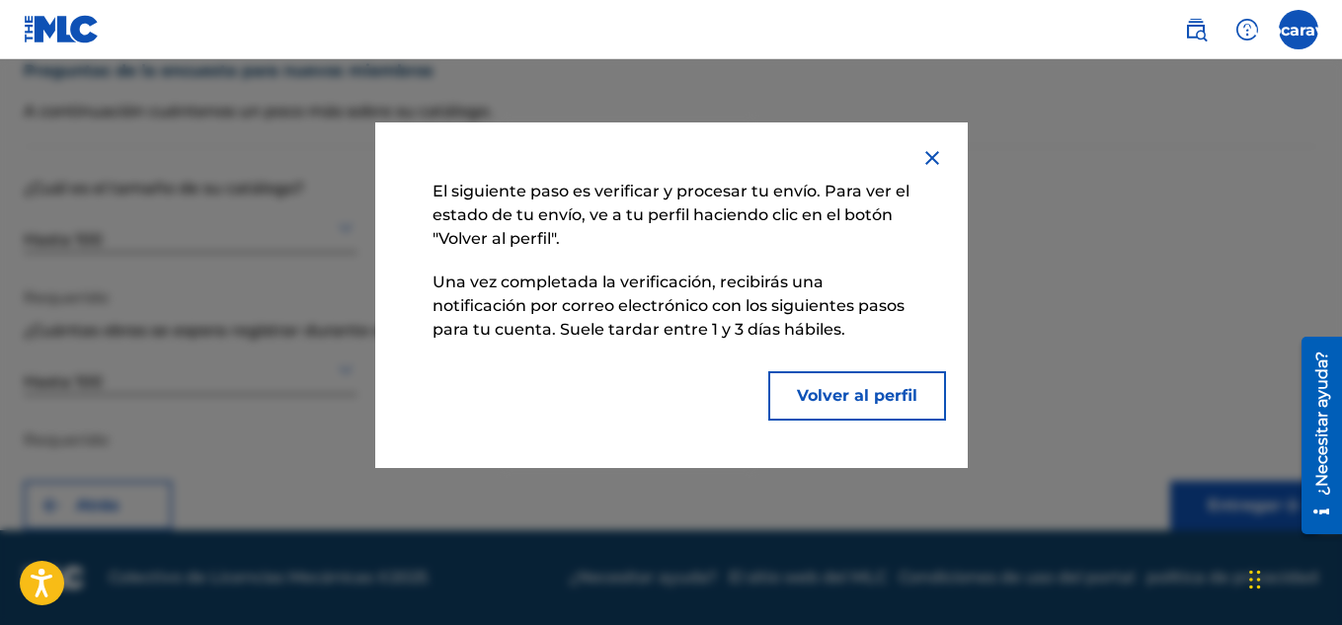
click at [819, 382] on button "Volver al perfil" at bounding box center [857, 395] width 178 height 49
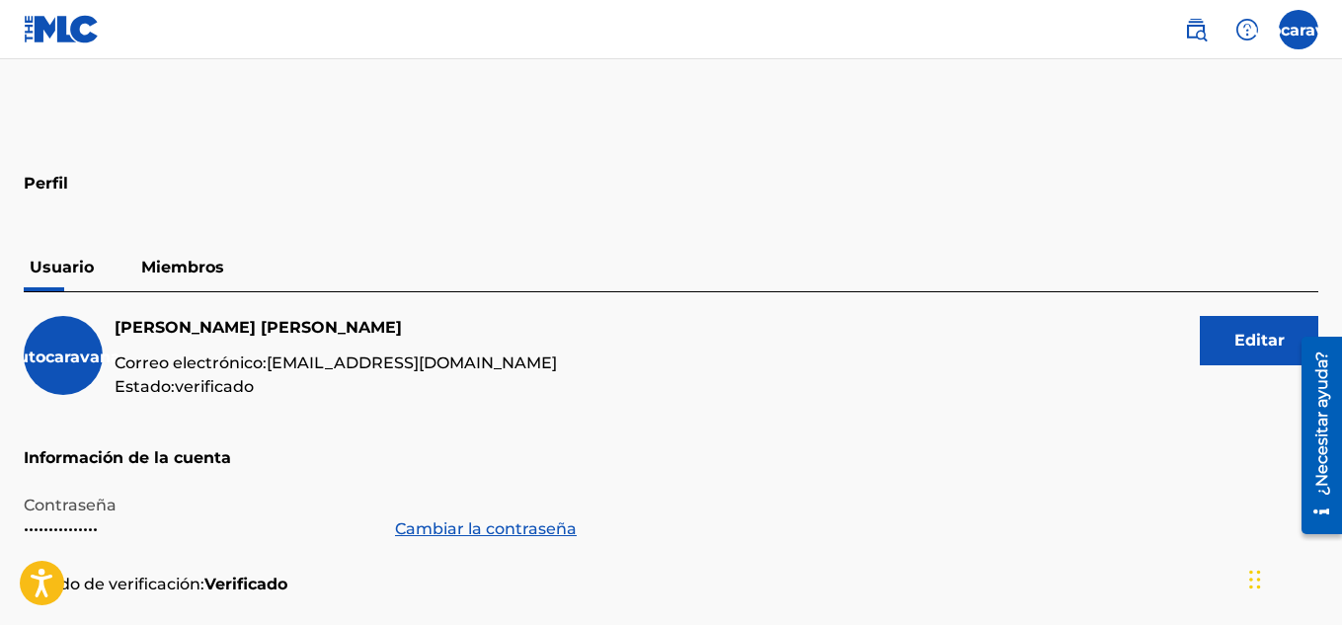
click at [174, 271] on font "Miembros" at bounding box center [182, 267] width 83 height 19
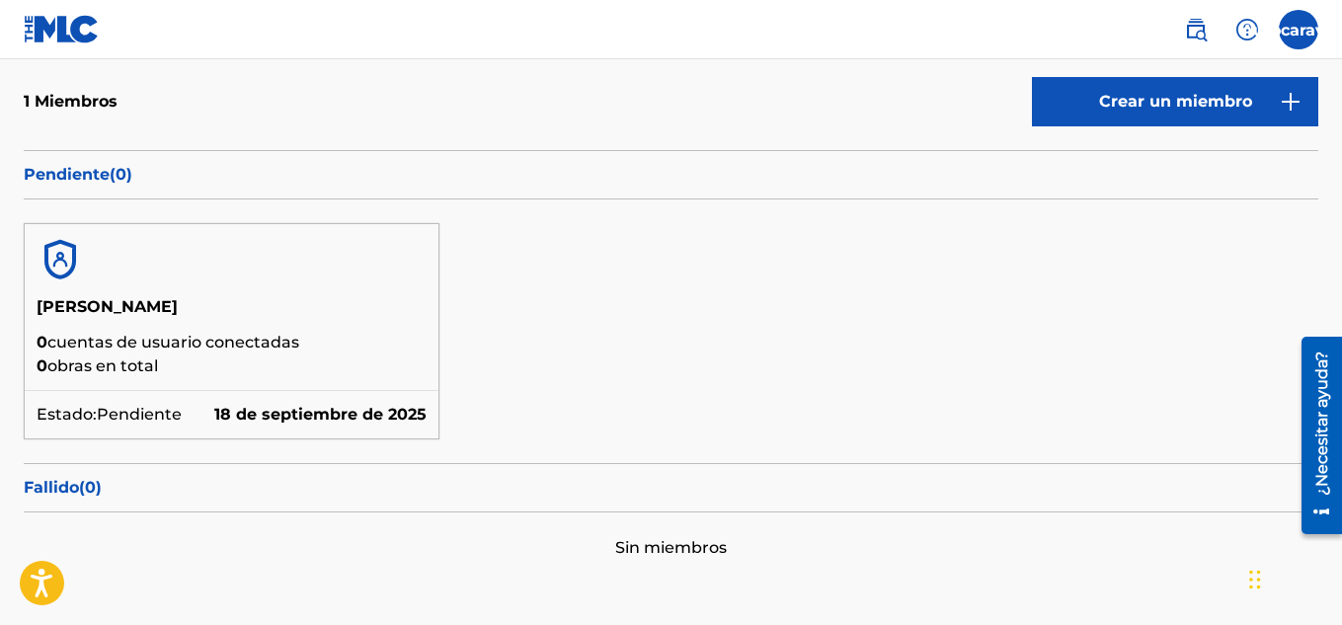
scroll to position [240, 0]
